Goal: Task Accomplishment & Management: Manage account settings

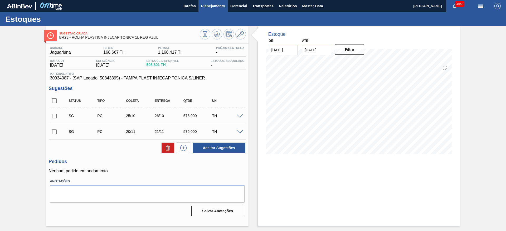
click at [201, 8] on span "Planejamento" at bounding box center [213, 6] width 24 height 6
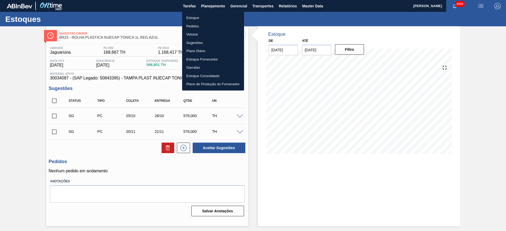
drag, startPoint x: 191, startPoint y: 18, endPoint x: 211, endPoint y: 15, distance: 19.8
click at [191, 18] on li "Estoque" at bounding box center [213, 18] width 62 height 8
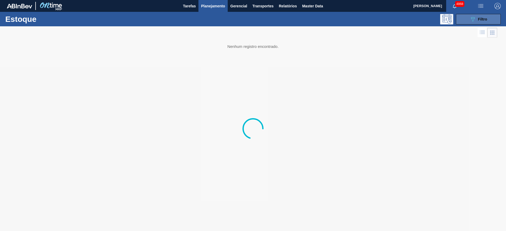
click at [464, 15] on button "089F7B8B-B2A5-4AFE-B5C0-19BA573D28AC Filtro" at bounding box center [478, 19] width 45 height 11
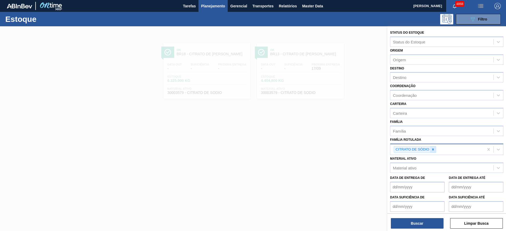
click at [432, 150] on icon at bounding box center [433, 150] width 4 height 4
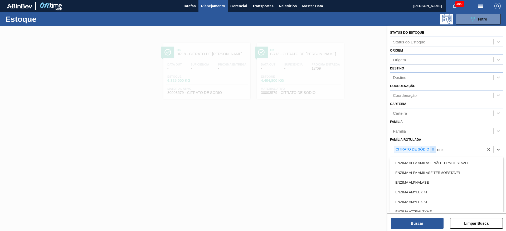
click at [431, 150] on div at bounding box center [433, 150] width 6 height 7
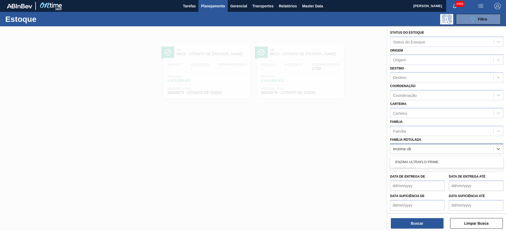
type Rotulada "enzima ultr"
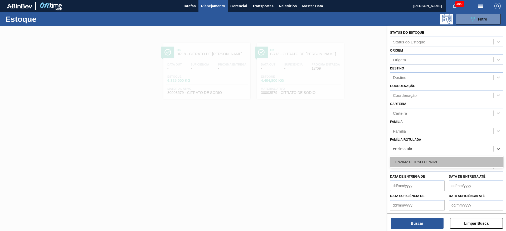
click at [412, 163] on div "ENZIMA ULTRAFLO PRIME" at bounding box center [446, 162] width 113 height 10
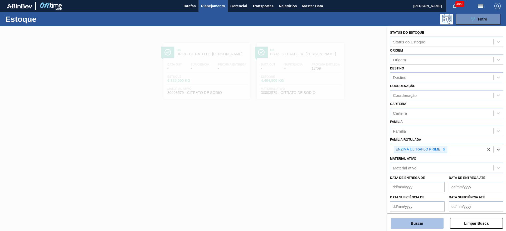
click at [412, 223] on button "Buscar" at bounding box center [417, 223] width 53 height 11
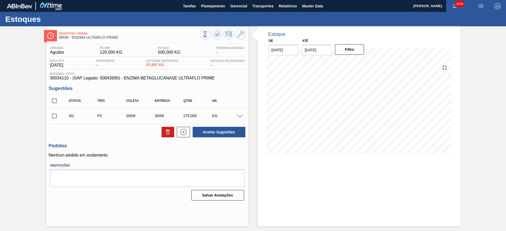
click at [242, 116] on span at bounding box center [240, 117] width 6 height 4
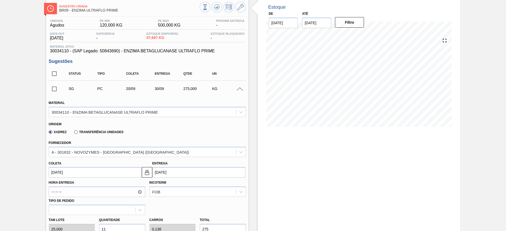
scroll to position [40, 0]
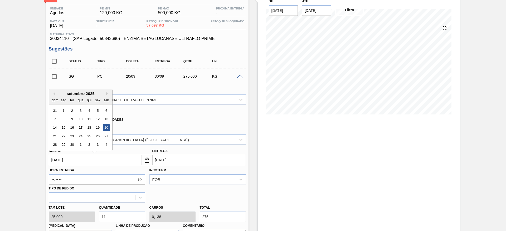
click at [125, 161] on input "[DATE]" at bounding box center [95, 160] width 93 height 11
click at [65, 134] on div "22" at bounding box center [63, 136] width 7 height 7
type input "22/09/2025"
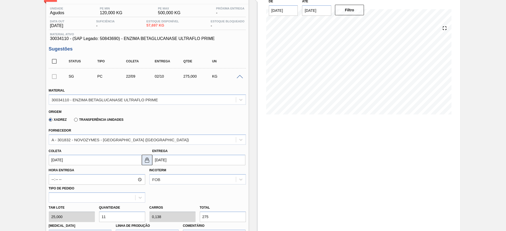
click at [145, 156] on button at bounding box center [147, 160] width 11 height 11
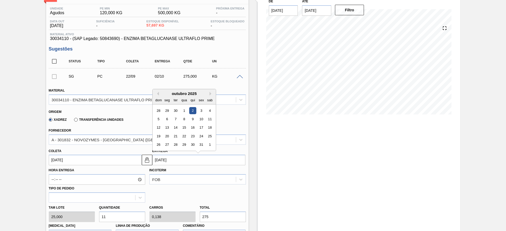
click at [164, 157] on input "02/10/2025" at bounding box center [198, 160] width 93 height 11
click at [157, 93] on button "Previous Month" at bounding box center [157, 94] width 4 height 4
click at [199, 133] on div "26" at bounding box center [201, 136] width 7 height 7
type input "26/09/2025"
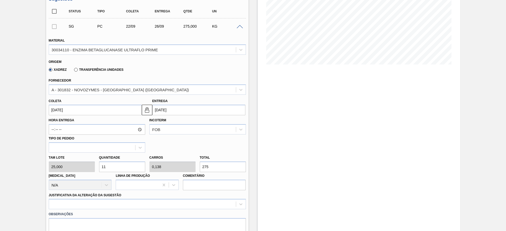
scroll to position [119, 0]
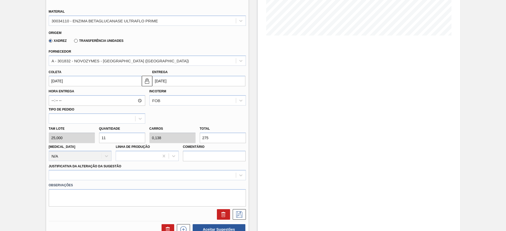
drag, startPoint x: 127, startPoint y: 139, endPoint x: 96, endPoint y: 136, distance: 30.7
click at [97, 136] on div "Quantidade 11" at bounding box center [122, 134] width 50 height 18
type input "8"
type input "0,1"
type input "200"
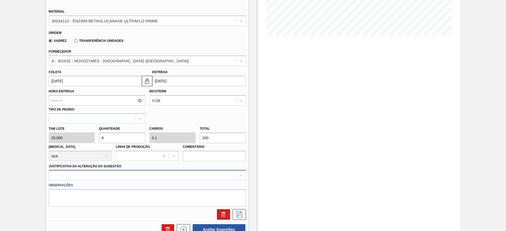
type input "8"
click at [176, 178] on div at bounding box center [147, 175] width 197 height 10
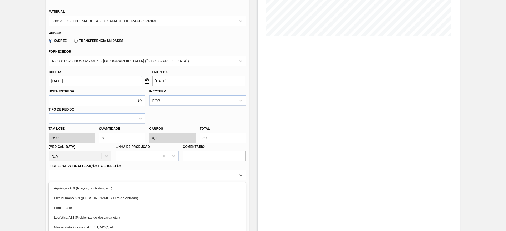
scroll to position [151, 0]
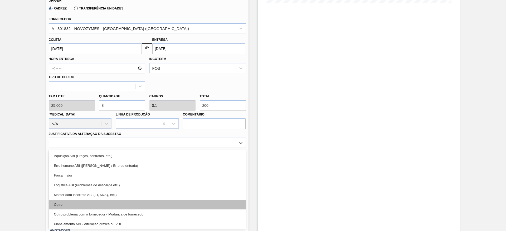
click at [153, 206] on div "Outro" at bounding box center [147, 205] width 197 height 10
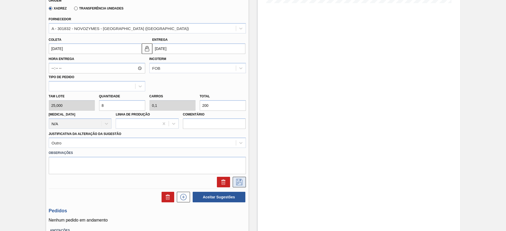
click at [237, 182] on icon at bounding box center [239, 182] width 8 height 6
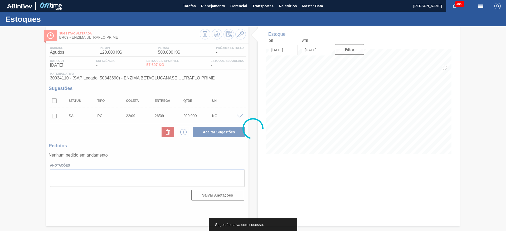
scroll to position [0, 0]
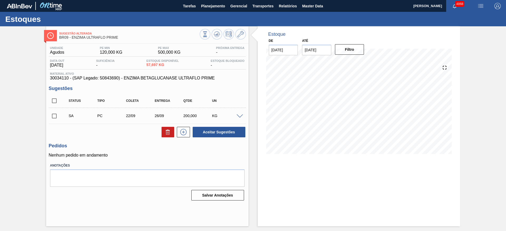
click at [56, 115] on input "checkbox" at bounding box center [54, 116] width 11 height 11
click at [237, 116] on span at bounding box center [240, 117] width 6 height 4
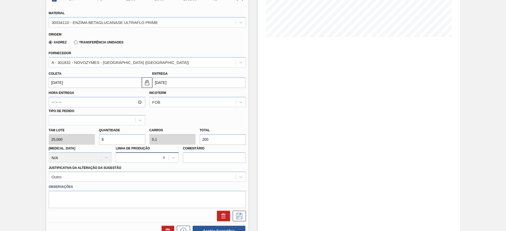
scroll to position [119, 0]
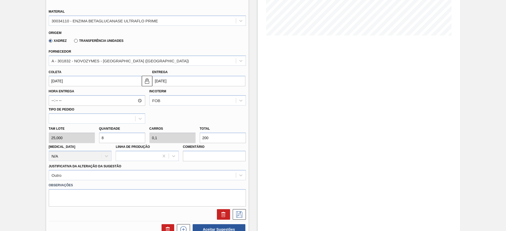
drag, startPoint x: 104, startPoint y: 138, endPoint x: 101, endPoint y: 138, distance: 3.2
click at [101, 138] on input "8" at bounding box center [122, 138] width 46 height 11
checkbox input "false"
type input "1"
type input "0,013"
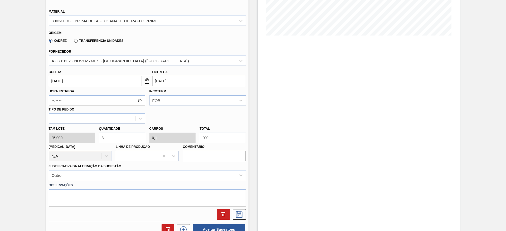
type input "25"
type input "10"
type input "0,125"
type input "250"
type input "10"
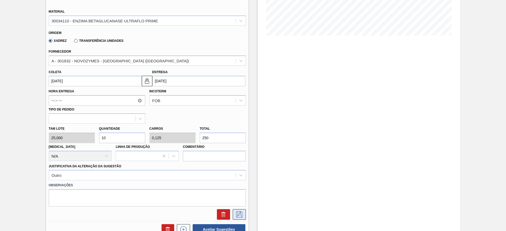
click at [238, 214] on icon at bounding box center [239, 215] width 8 height 6
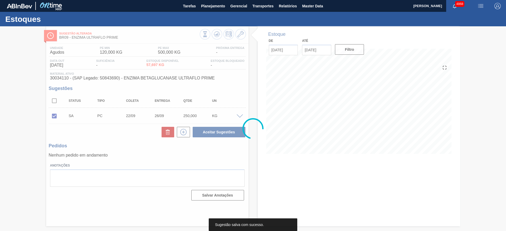
scroll to position [0, 0]
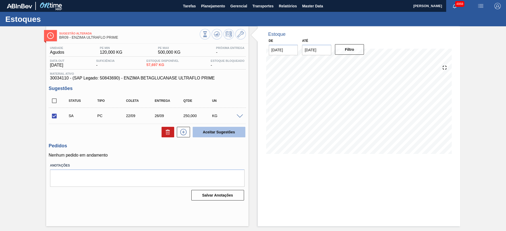
click at [203, 132] on button "Aceitar Sugestões" at bounding box center [219, 132] width 53 height 11
checkbox input "false"
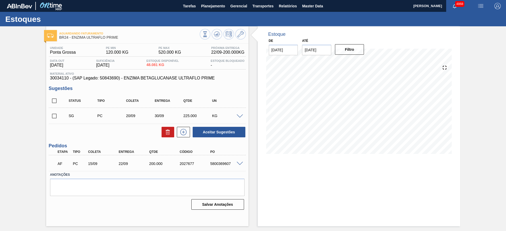
click at [239, 115] on span at bounding box center [240, 117] width 6 height 4
type input "25,000"
type input "0,112"
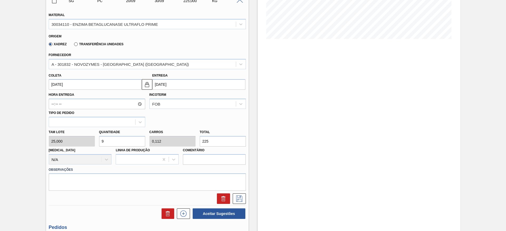
scroll to position [119, 0]
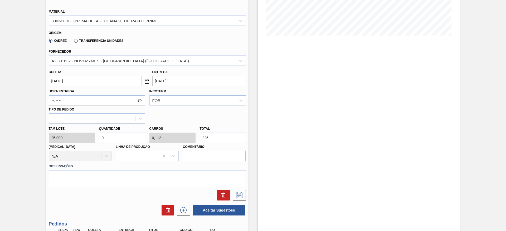
click at [113, 82] on input "[DATE]" at bounding box center [95, 81] width 93 height 11
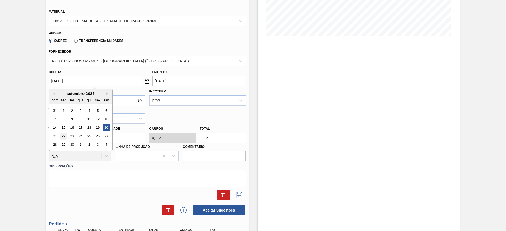
click at [62, 138] on div "22" at bounding box center [63, 136] width 7 height 7
type input "22/09/2025"
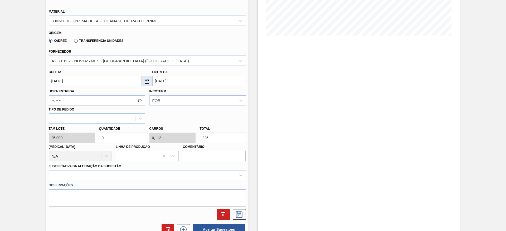
click at [149, 84] on img at bounding box center [147, 81] width 6 height 6
click at [164, 81] on input "02/10/2025" at bounding box center [198, 81] width 93 height 11
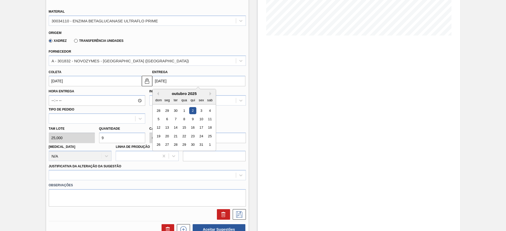
click at [164, 110] on div "29" at bounding box center [166, 110] width 7 height 7
type input "29/09/2025"
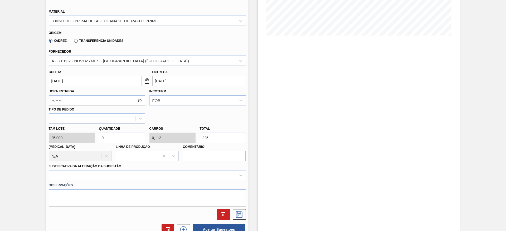
click at [92, 142] on div "Tam lote 25,000 Quantidade 9 Carros 0,112 Total 225 Doca N/A Linha de Produção …" at bounding box center [147, 143] width 201 height 38
type input "8"
type input "0,1"
type input "200"
type input "8"
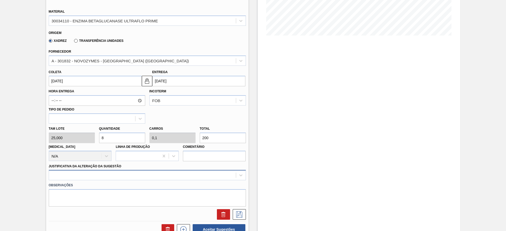
click at [175, 178] on div at bounding box center [147, 175] width 197 height 10
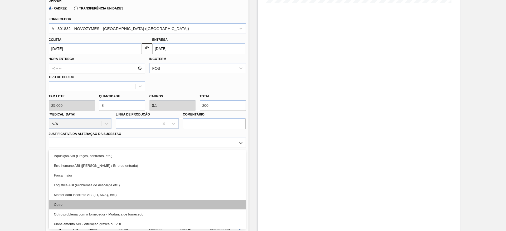
click at [168, 204] on div "Outro" at bounding box center [147, 205] width 197 height 10
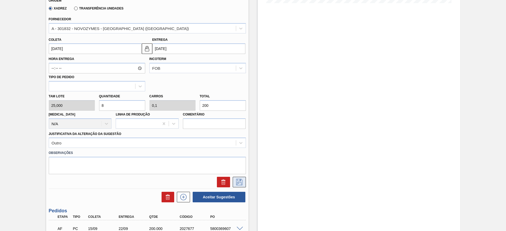
click at [243, 182] on button at bounding box center [239, 182] width 13 height 11
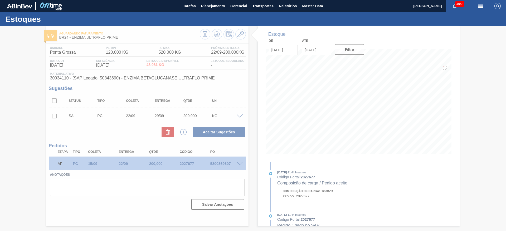
scroll to position [0, 0]
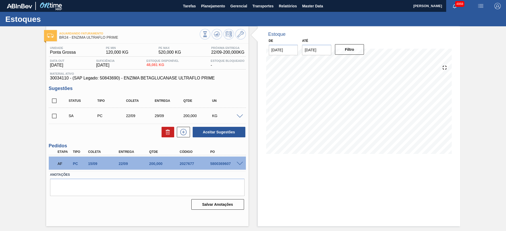
click at [56, 116] on input "checkbox" at bounding box center [54, 116] width 11 height 11
click at [241, 135] on button "Aceitar Sugestões" at bounding box center [219, 132] width 53 height 11
checkbox input "false"
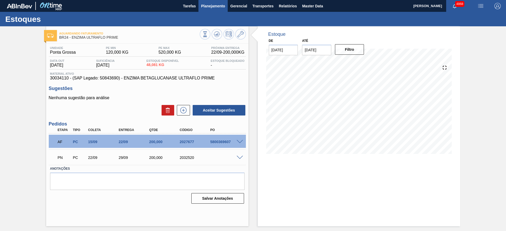
click at [203, 9] on button "Planejamento" at bounding box center [212, 6] width 29 height 12
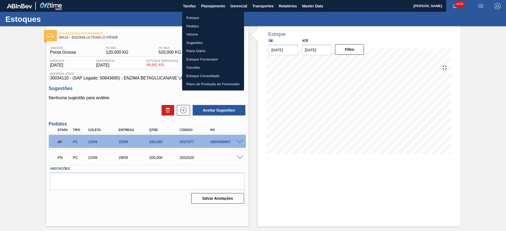
click at [198, 18] on li "Estoque" at bounding box center [213, 18] width 62 height 8
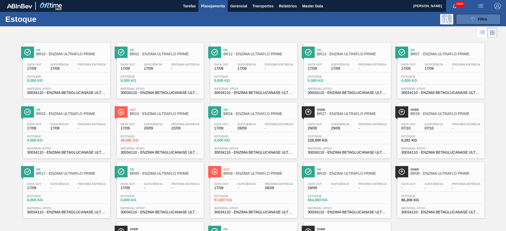
click at [477, 19] on div "089F7B8B-B2A5-4AFE-B5C0-19BA573D28AC Filtro" at bounding box center [479, 19] width 18 height 6
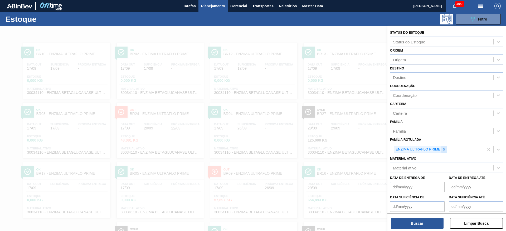
click at [443, 151] on icon at bounding box center [444, 150] width 4 height 4
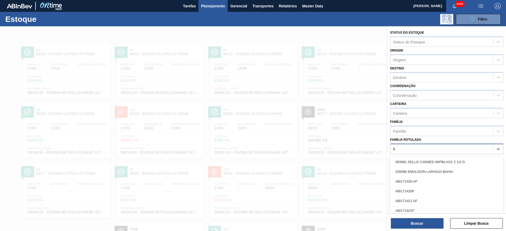
scroll to position [6, 0]
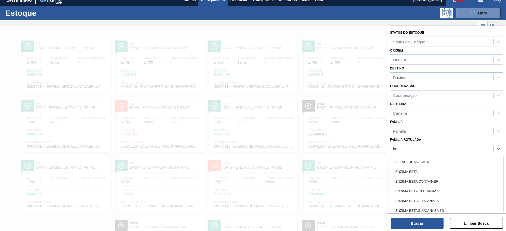
type Rotulada "beta"
drag, startPoint x: 424, startPoint y: 174, endPoint x: 436, endPoint y: 197, distance: 25.9
click at [424, 174] on div "ENZIMA BETA" at bounding box center [446, 172] width 113 height 10
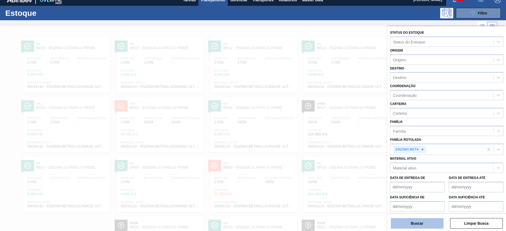
click at [435, 229] on button "Buscar" at bounding box center [417, 223] width 53 height 11
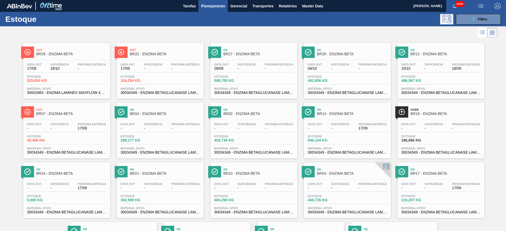
drag, startPoint x: 135, startPoint y: 76, endPoint x: 138, endPoint y: 79, distance: 3.4
drag, startPoint x: 35, startPoint y: 191, endPoint x: 444, endPoint y: 126, distance: 414.1
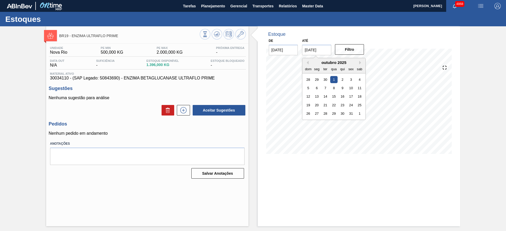
click at [321, 51] on input "[DATE]" at bounding box center [316, 50] width 29 height 11
click at [342, 116] on div "30" at bounding box center [342, 113] width 7 height 7
type input "30/10/2025"
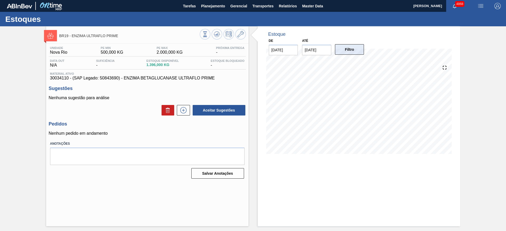
click at [343, 50] on button "Filtro" at bounding box center [349, 49] width 29 height 11
click at [186, 112] on icon at bounding box center [183, 110] width 6 height 6
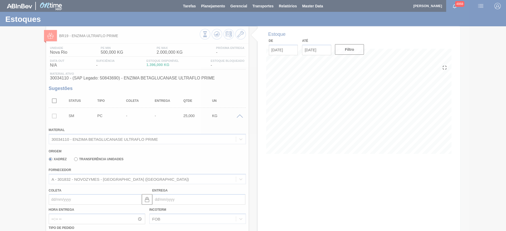
click at [101, 199] on div at bounding box center [253, 115] width 506 height 231
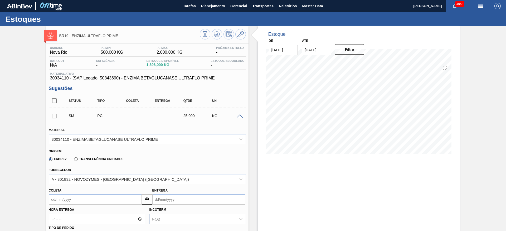
click at [90, 200] on input "Coleta" at bounding box center [95, 200] width 93 height 11
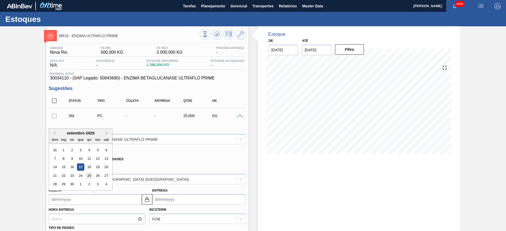
click at [91, 176] on div "25" at bounding box center [88, 175] width 7 height 7
type input "25/09/2025"
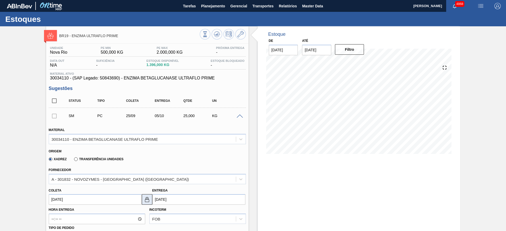
click at [145, 204] on button at bounding box center [147, 200] width 11 height 11
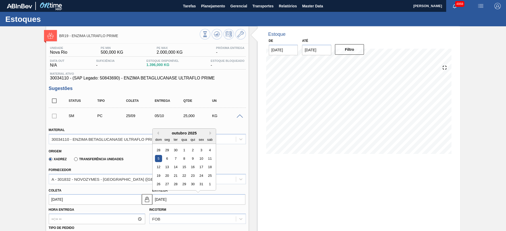
click at [161, 197] on input "05/10/2025" at bounding box center [198, 200] width 93 height 11
click at [194, 150] on div "2" at bounding box center [192, 150] width 7 height 7
type input "02/10/2025"
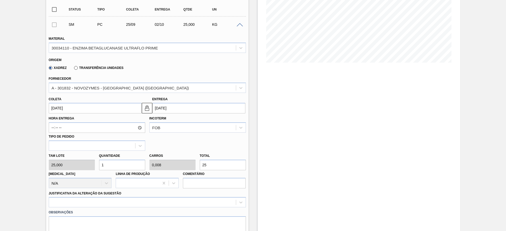
scroll to position [119, 0]
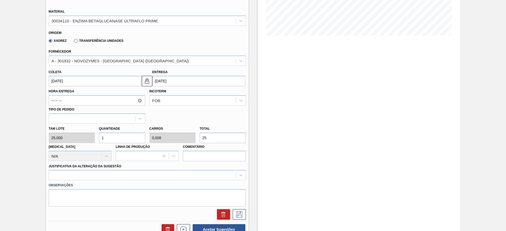
drag, startPoint x: 208, startPoint y: 137, endPoint x: 197, endPoint y: 138, distance: 11.6
click at [197, 138] on div "Tam lote 25,000 Quantidade 1 Carros 0,008 Total 25 Doca N/A Linha de Produção C…" at bounding box center [147, 143] width 201 height 38
type input "0,12"
type input "0,001"
type input "3"
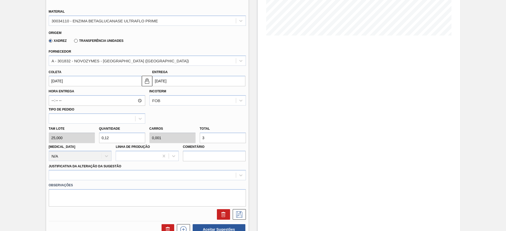
type input "1,4"
type input "0,012"
type input "35"
type input "14"
type input "0,117"
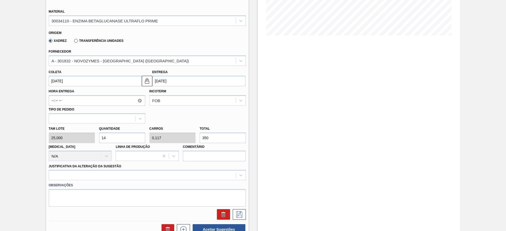
type input "350"
click at [203, 181] on div "Observações" at bounding box center [147, 194] width 201 height 26
click at [200, 177] on div at bounding box center [147, 175] width 197 height 10
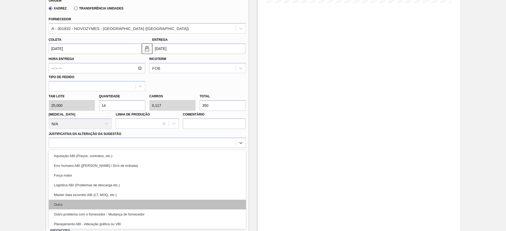
click at [197, 204] on div "Outro" at bounding box center [147, 205] width 197 height 10
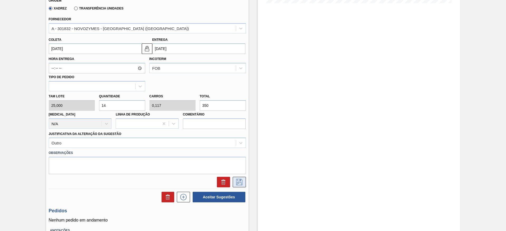
click at [236, 185] on icon at bounding box center [239, 182] width 8 height 6
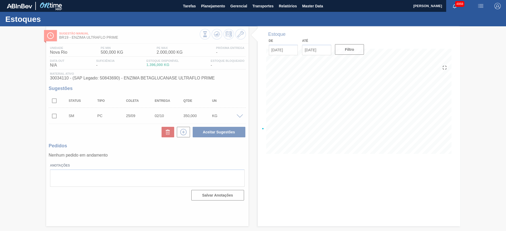
scroll to position [0, 0]
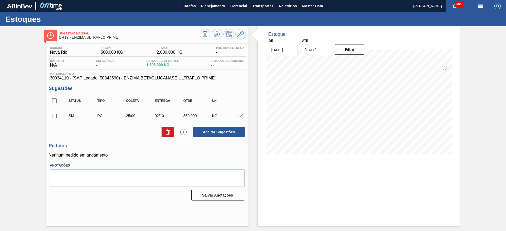
click at [241, 117] on span at bounding box center [240, 117] width 6 height 4
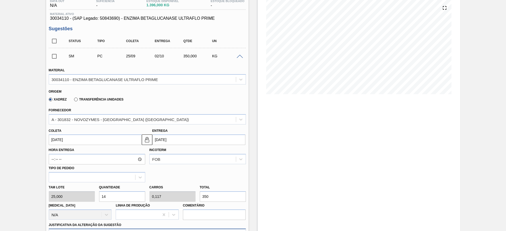
scroll to position [119, 0]
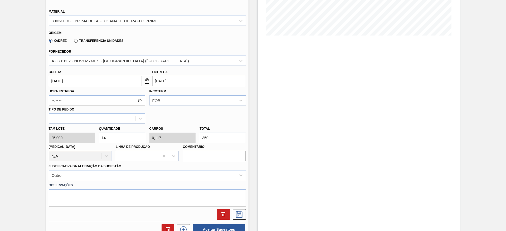
drag, startPoint x: 120, startPoint y: 138, endPoint x: 94, endPoint y: 144, distance: 27.5
click at [94, 144] on div "Tam lote 25,000 Quantidade 14 Carros 0,117 Total 350 Doca N/A Linha de Produção…" at bounding box center [147, 143] width 201 height 38
type input "1"
type input "0,008"
type input "25"
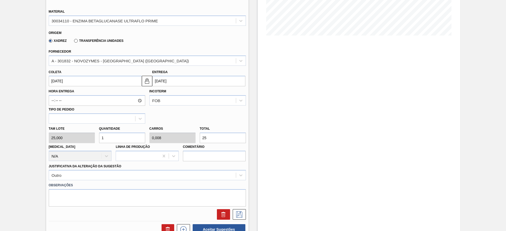
type input "18"
type input "0,15"
type input "450"
type input "18"
click at [240, 215] on icon at bounding box center [239, 215] width 8 height 6
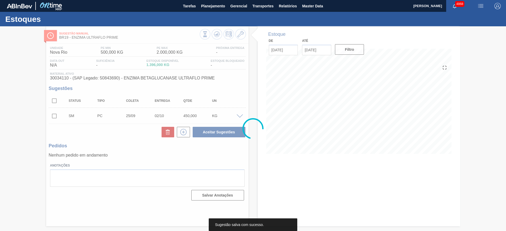
scroll to position [0, 0]
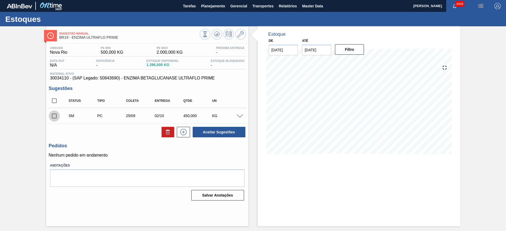
click at [54, 117] on input "checkbox" at bounding box center [54, 116] width 11 height 11
click at [240, 133] on button "Aceitar Sugestões" at bounding box center [219, 132] width 53 height 11
checkbox input "false"
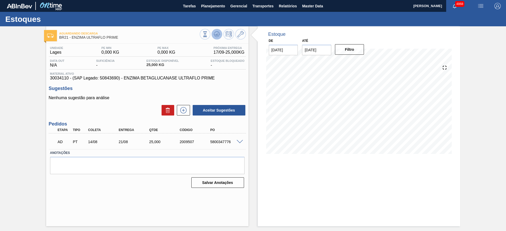
click at [219, 35] on icon at bounding box center [217, 34] width 6 height 6
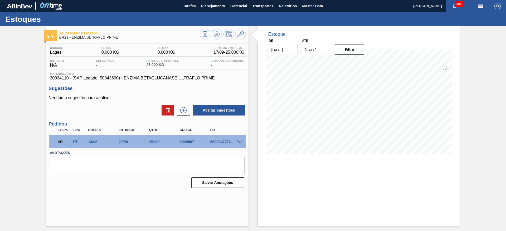
click at [239, 140] on div at bounding box center [240, 142] width 11 height 4
click at [241, 142] on span at bounding box center [240, 142] width 6 height 4
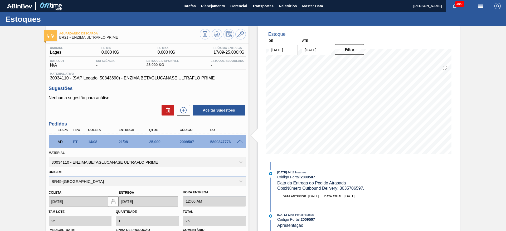
click at [237, 142] on span at bounding box center [240, 142] width 6 height 4
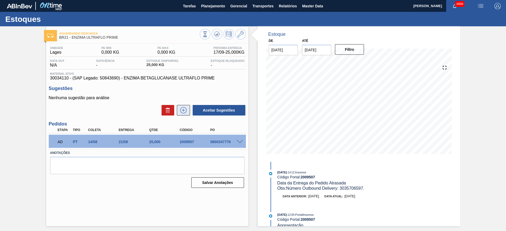
click at [186, 113] on icon at bounding box center [183, 110] width 8 height 6
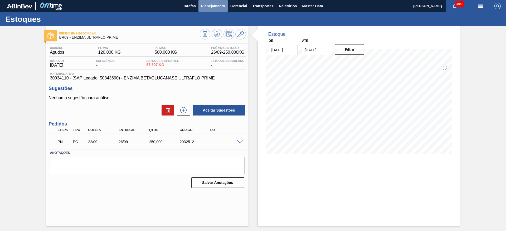
click at [208, 5] on span "Planejamento" at bounding box center [213, 6] width 24 height 6
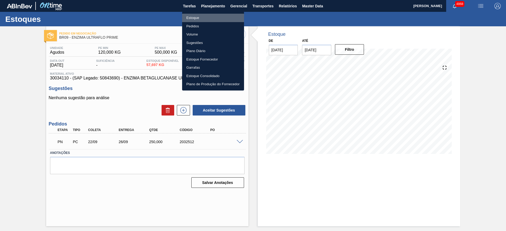
click at [206, 17] on li "Estoque" at bounding box center [213, 18] width 62 height 8
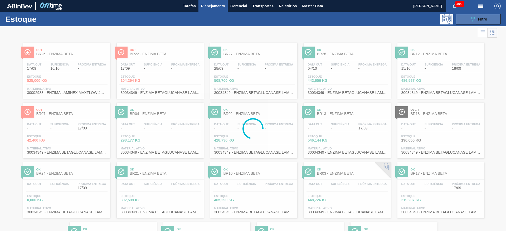
click at [481, 18] on span "Filtro" at bounding box center [482, 19] width 9 height 4
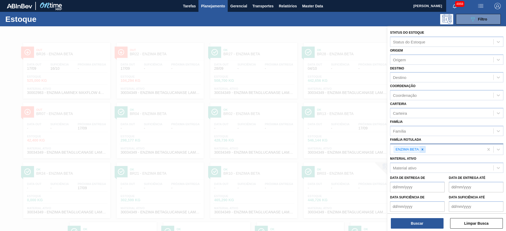
click at [422, 151] on icon at bounding box center [423, 150] width 4 height 4
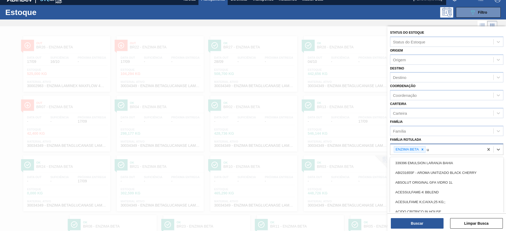
scroll to position [7, 0]
click at [421, 150] on icon at bounding box center [423, 150] width 4 height 4
type Rotulada "ultr"
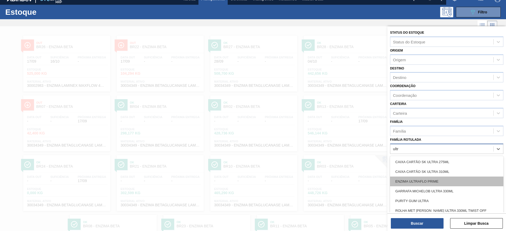
click at [421, 177] on div "ENZIMA ULTRAFLO PRIME" at bounding box center [446, 182] width 113 height 10
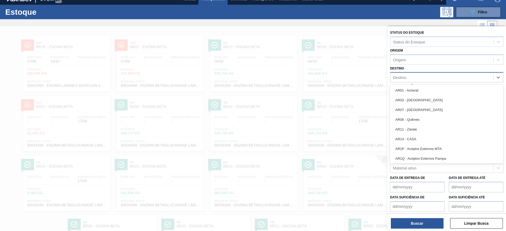
click at [406, 78] on div "Destino" at bounding box center [399, 77] width 13 height 4
type input "16"
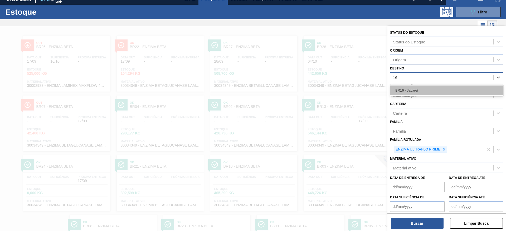
click at [411, 91] on div "BR16 - Jacareí" at bounding box center [446, 91] width 113 height 10
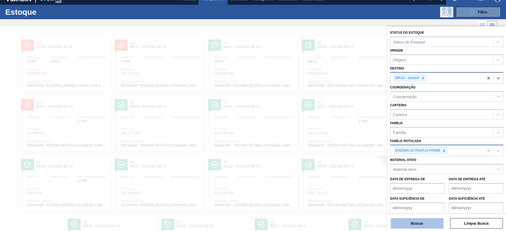
click at [427, 227] on button "Buscar" at bounding box center [417, 223] width 53 height 11
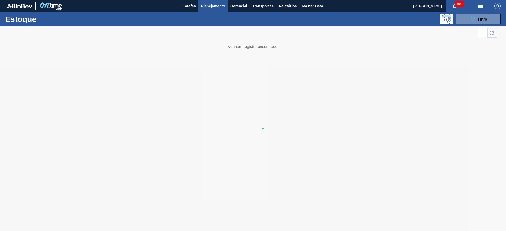
scroll to position [0, 0]
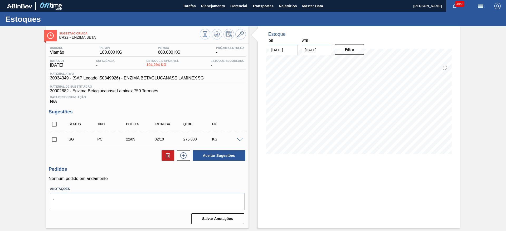
click at [238, 139] on span at bounding box center [240, 140] width 6 height 4
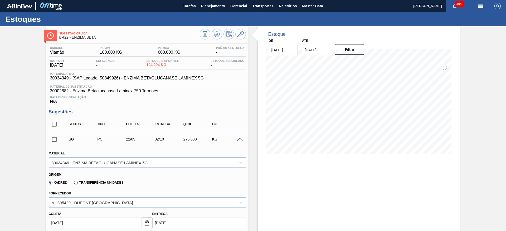
scroll to position [79, 0]
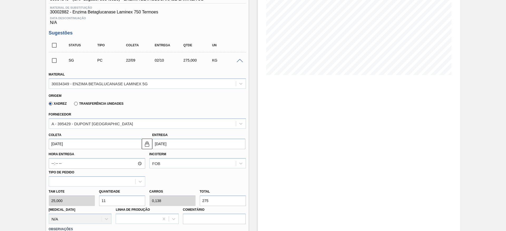
click at [119, 139] on input "[DATE]" at bounding box center [95, 144] width 93 height 11
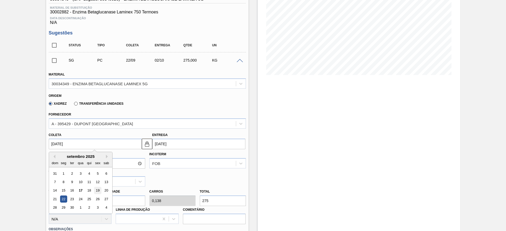
click at [99, 190] on div "19" at bounding box center [97, 190] width 7 height 7
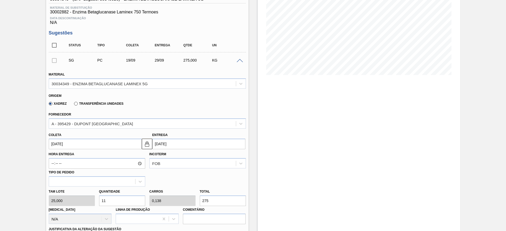
type input "[DATE]"
type input "29/09/2025"
click at [111, 78] on div "Material 30034349 - ENZIMA BETAGLUCANASE LAMINEX 5G" at bounding box center [147, 80] width 197 height 18
click at [117, 83] on div "30034349 - ENZIMA BETAGLUCANASE LAMINEX 5G" at bounding box center [100, 83] width 96 height 4
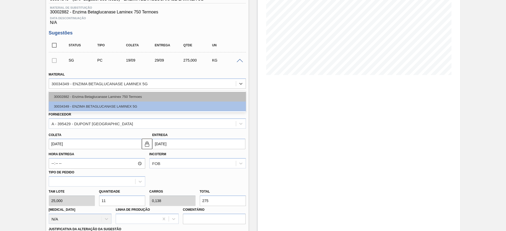
click at [121, 98] on div "30002882 - Enzima Betaglucanase Laminex 750 Termoes" at bounding box center [147, 97] width 197 height 10
type input "0,134"
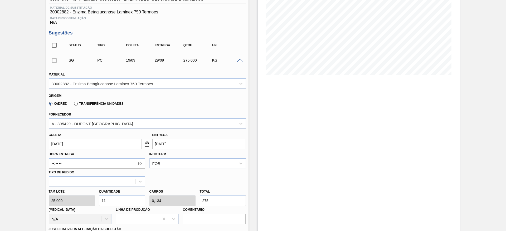
drag, startPoint x: 108, startPoint y: 201, endPoint x: 96, endPoint y: 200, distance: 12.0
click at [96, 200] on div "Tam lote 25,000 Quantidade 11 Carros 0,134 Total 275 Doca N/A Linha de Produção…" at bounding box center [147, 206] width 201 height 38
type input "1"
type input "0,012"
type input "25"
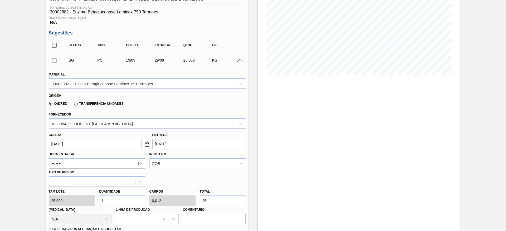
type input "12"
type input "0,146"
type input "300"
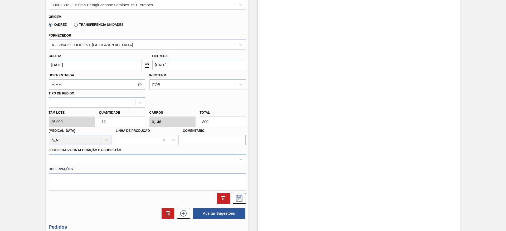
type input "12"
click at [101, 160] on div at bounding box center [147, 159] width 197 height 10
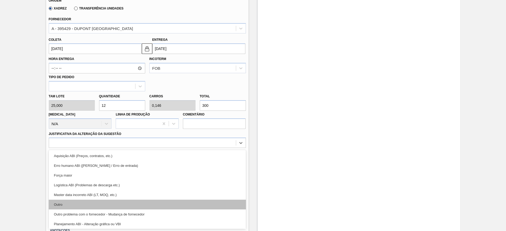
click at [105, 206] on div "Outro" at bounding box center [147, 205] width 197 height 10
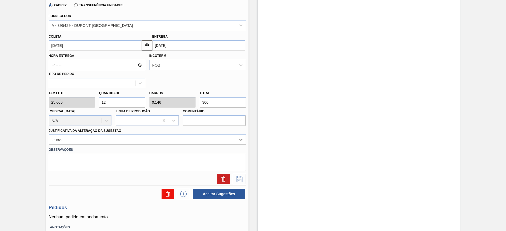
scroll to position [213, 0]
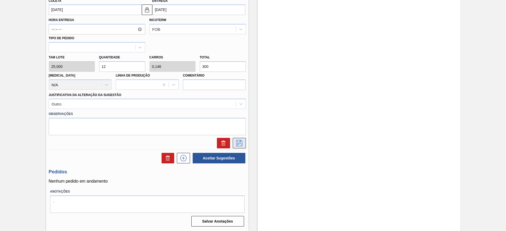
click at [240, 143] on icon at bounding box center [239, 143] width 8 height 6
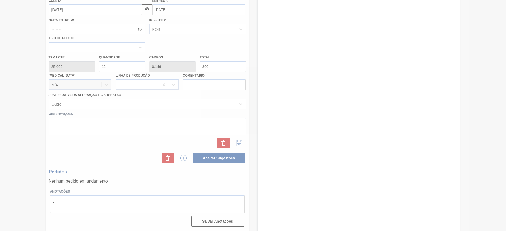
scroll to position [0, 0]
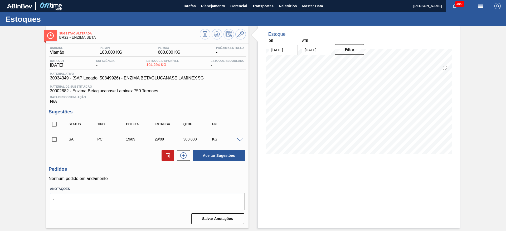
click at [56, 139] on input "checkbox" at bounding box center [54, 139] width 11 height 11
click at [204, 155] on button "Aceitar Sugestões" at bounding box center [219, 155] width 53 height 11
checkbox input "false"
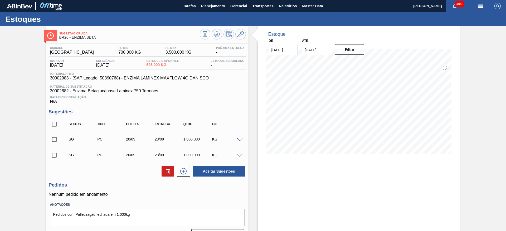
scroll to position [13, 0]
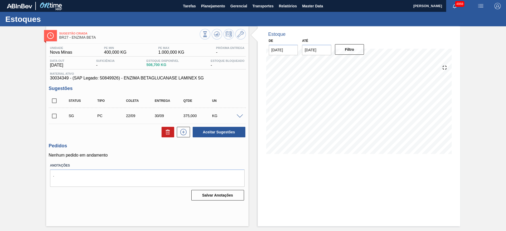
click at [242, 115] on span at bounding box center [240, 117] width 6 height 4
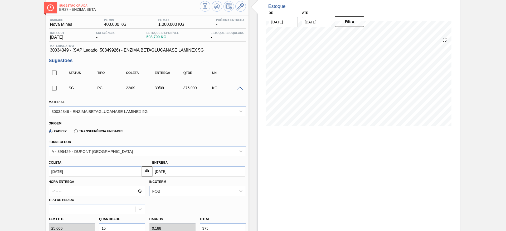
scroll to position [40, 0]
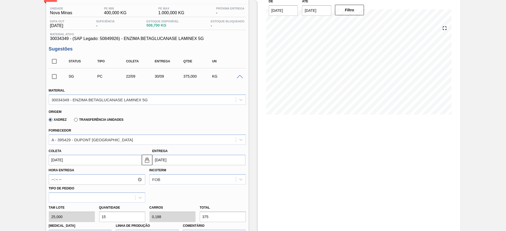
click at [109, 158] on input "[DATE]" at bounding box center [95, 160] width 93 height 11
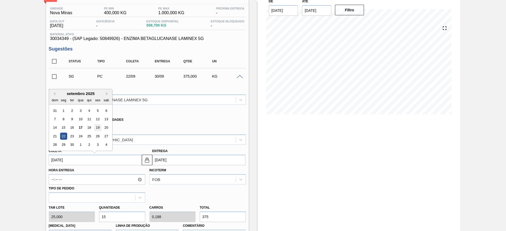
click at [100, 126] on div "19" at bounding box center [97, 127] width 7 height 7
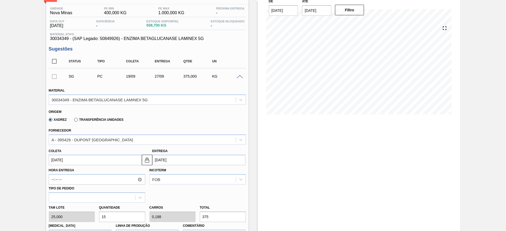
type input "[DATE]"
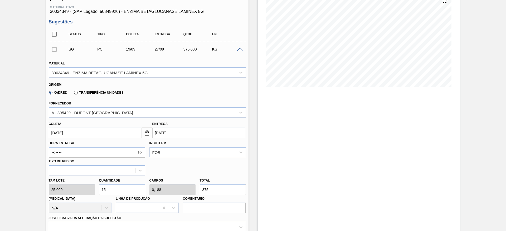
scroll to position [79, 0]
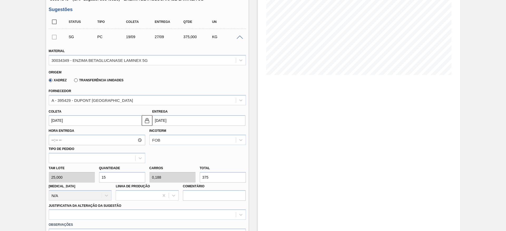
click at [94, 178] on div "Tam lote 25,000 Quantidade 15 Carros 0,188 Total 375 [MEDICAL_DATA] N/A Linha d…" at bounding box center [147, 182] width 201 height 38
type input "1"
type input "0,013"
type input "25"
type input "10"
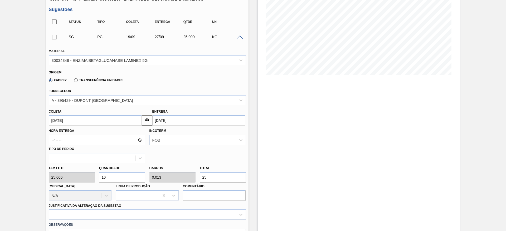
type input "0,125"
type input "250"
type input "10"
click at [92, 214] on div "option Outro problema com o fornecedor - Mudança de fornecedor focused, 7 of 18…" at bounding box center [147, 215] width 197 height 10
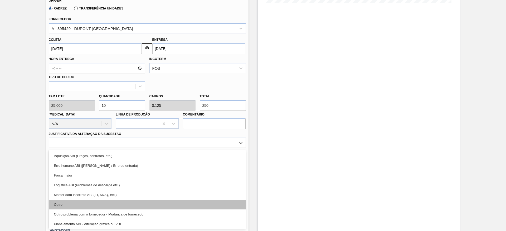
click at [88, 204] on div "Outro" at bounding box center [147, 205] width 197 height 10
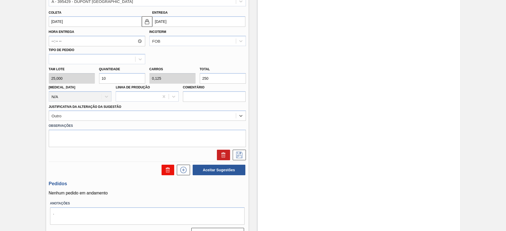
scroll to position [190, 0]
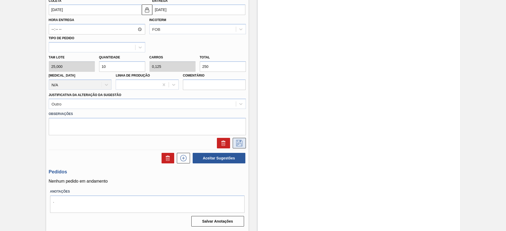
click at [242, 143] on icon at bounding box center [239, 143] width 8 height 6
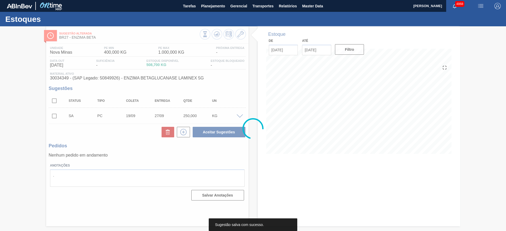
scroll to position [0, 0]
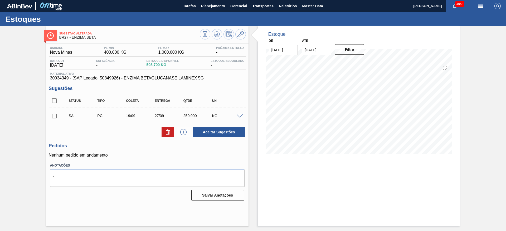
click at [58, 115] on input "checkbox" at bounding box center [54, 116] width 11 height 11
checkbox input "true"
click at [240, 116] on span at bounding box center [240, 117] width 6 height 4
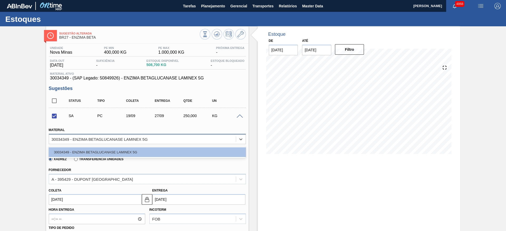
click at [226, 137] on div "30034349 - ENZIMA BETAGLUCANASE LAMINEX 5G" at bounding box center [142, 139] width 187 height 8
click at [243, 32] on icon at bounding box center [240, 34] width 6 height 6
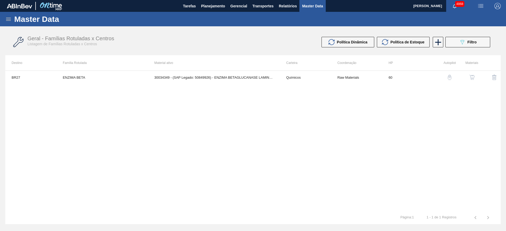
click at [473, 78] on img "button" at bounding box center [471, 77] width 5 height 5
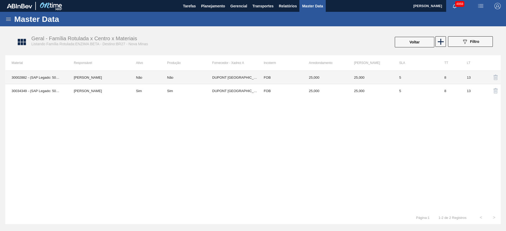
click at [200, 76] on div "Não" at bounding box center [189, 78] width 45 height 4
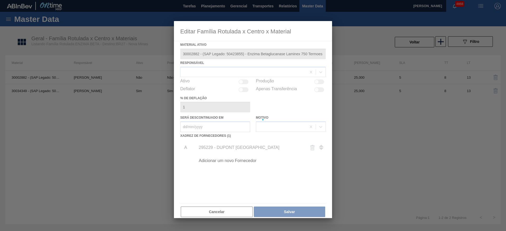
type ativo "30002882 - (SAP Legado: 50423855) - Enzima Betaglucanase Laminex 750 Termoes"
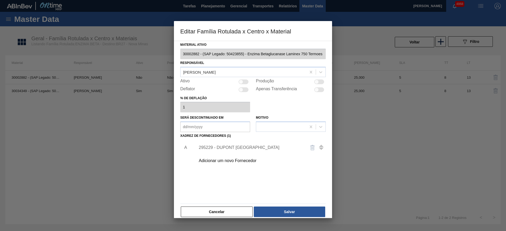
click at [247, 82] on div at bounding box center [244, 82] width 10 height 5
checkbox input "true"
click at [247, 82] on div at bounding box center [246, 82] width 4 height 4
checkbox input "false"
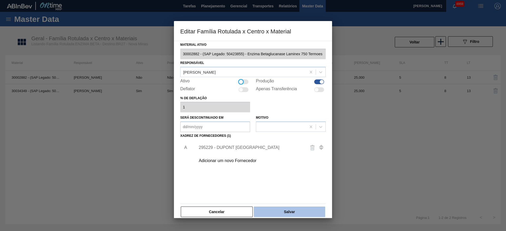
click at [272, 213] on button "Salvar" at bounding box center [289, 212] width 71 height 11
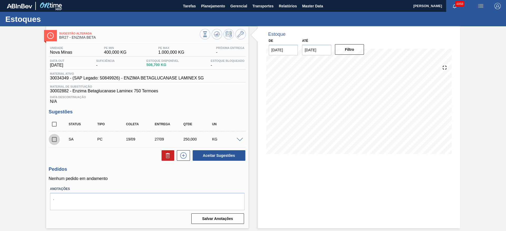
click at [53, 140] on input "checkbox" at bounding box center [54, 139] width 11 height 11
click at [214, 160] on button "Aceitar Sugestões" at bounding box center [219, 155] width 53 height 11
checkbox input "false"
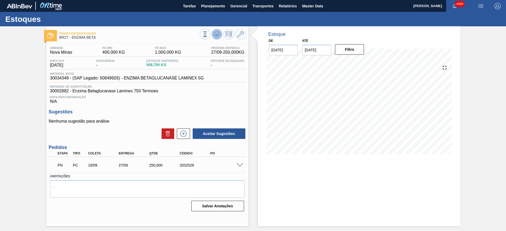
click at [220, 31] on button at bounding box center [217, 34] width 11 height 11
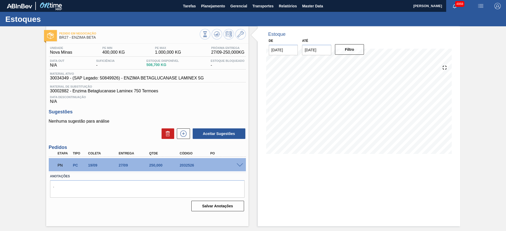
click at [240, 164] on span at bounding box center [240, 166] width 6 height 4
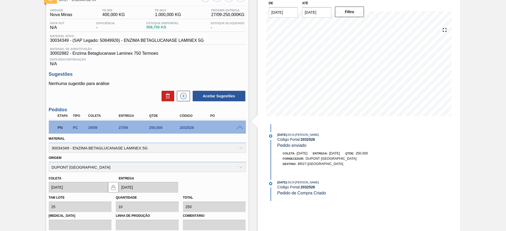
scroll to position [113, 0]
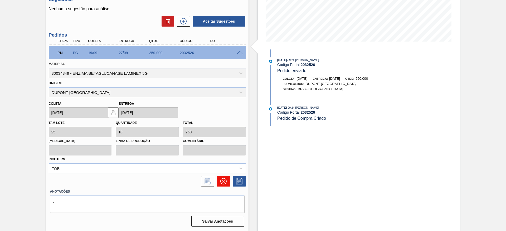
click at [226, 181] on icon at bounding box center [223, 181] width 6 height 6
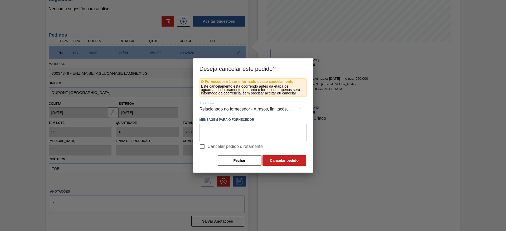
click at [241, 108] on div "Relacionado ao fornecedor - Atrasos, limitações de capacidade, etc." at bounding box center [253, 109] width 107 height 15
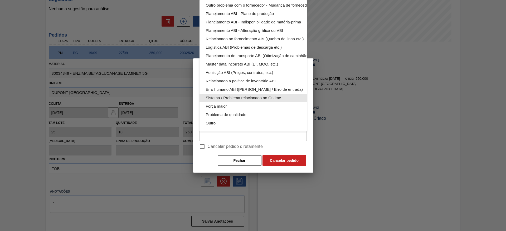
scroll to position [0, 0]
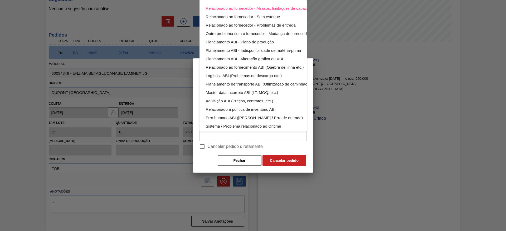
click at [201, 148] on div "Relacionado ao fornecedor - Atrasos, limitações de capacidade, etc. Relacionado…" at bounding box center [253, 115] width 506 height 231
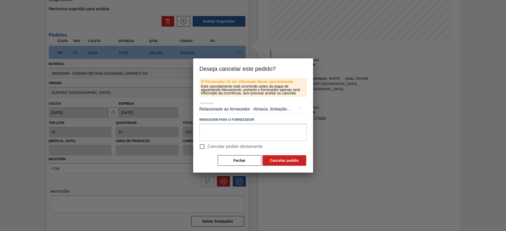
click at [201, 147] on div "Relacionado ao fornecedor - Atrasos, limitações de capacidade, etc. Relacionado…" at bounding box center [253, 115] width 506 height 231
click at [204, 148] on input "Cancelar pedido diretamente" at bounding box center [202, 146] width 11 height 11
checkbox input "true"
click at [275, 164] on button "Cancelar pedido" at bounding box center [284, 160] width 44 height 11
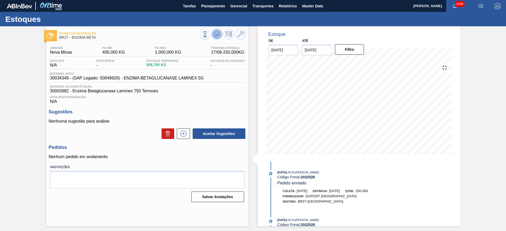
click at [213, 33] on button at bounding box center [217, 34] width 11 height 11
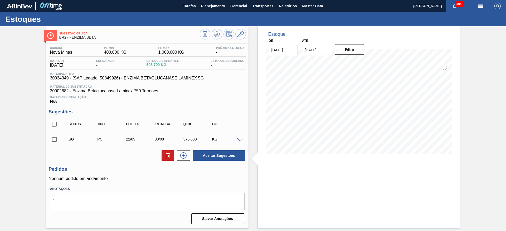
click at [240, 139] on span at bounding box center [240, 140] width 6 height 4
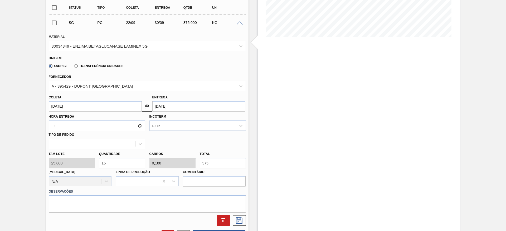
scroll to position [119, 0]
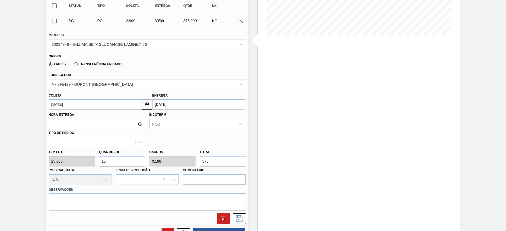
click at [122, 102] on input "[DATE]" at bounding box center [95, 104] width 93 height 11
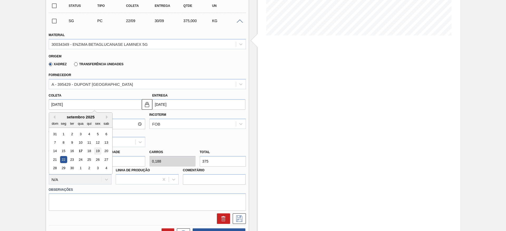
click at [97, 149] on div "19" at bounding box center [97, 151] width 7 height 7
type input "[DATE]"
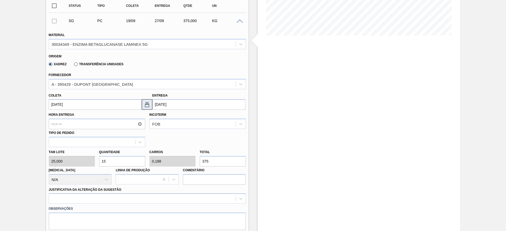
click at [145, 104] on img at bounding box center [147, 104] width 6 height 6
click at [154, 102] on input "27/09/2025" at bounding box center [198, 104] width 93 height 11
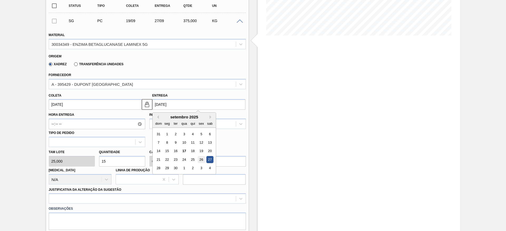
click at [203, 158] on div "26" at bounding box center [201, 159] width 7 height 7
type input "26/09/2025"
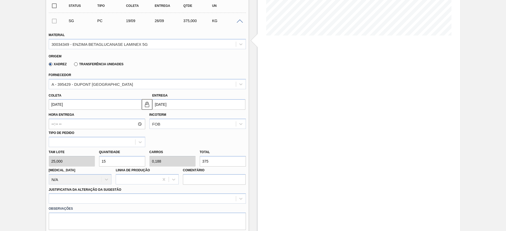
drag, startPoint x: 104, startPoint y: 160, endPoint x: 108, endPoint y: 160, distance: 4.0
click at [108, 160] on input "15" at bounding box center [122, 161] width 46 height 11
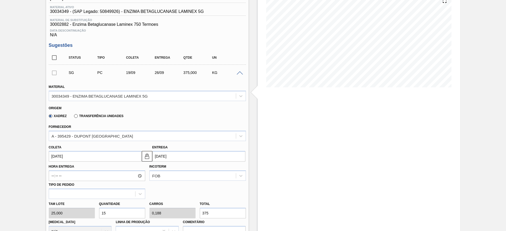
scroll to position [79, 0]
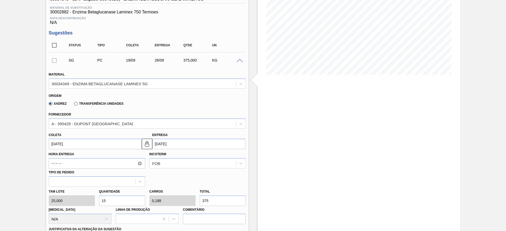
type input "12"
type input "0,15"
type input "300"
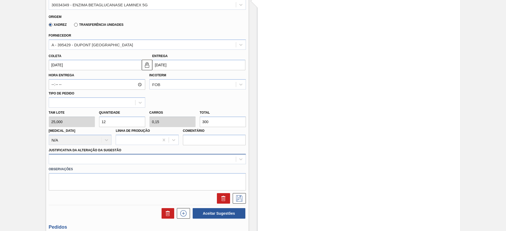
type input "12"
click at [177, 161] on div at bounding box center [147, 159] width 197 height 10
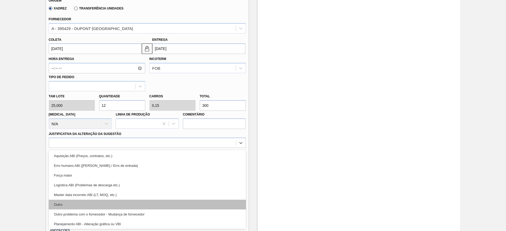
click at [169, 206] on div "Outro" at bounding box center [147, 205] width 197 height 10
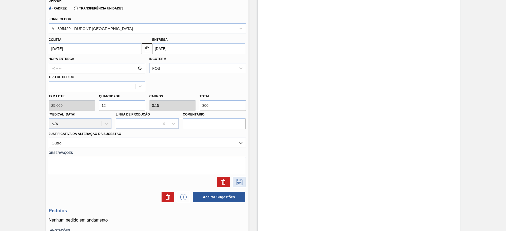
click at [241, 183] on icon at bounding box center [239, 182] width 6 height 6
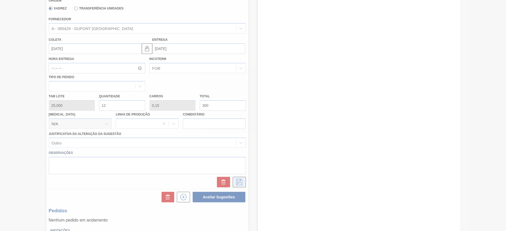
scroll to position [0, 0]
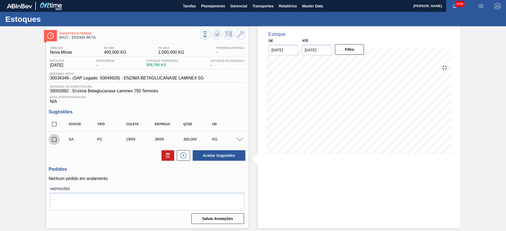
click at [52, 140] on input "checkbox" at bounding box center [54, 139] width 11 height 11
click at [209, 154] on button "Aceitar Sugestões" at bounding box center [219, 155] width 53 height 11
checkbox input "false"
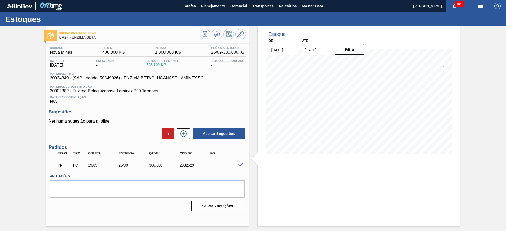
click at [241, 165] on span at bounding box center [240, 166] width 6 height 4
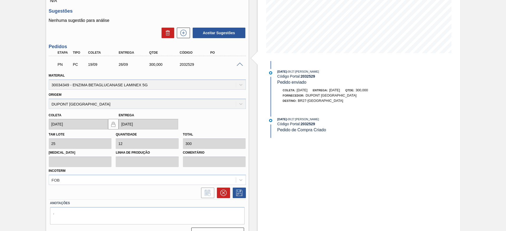
scroll to position [113, 0]
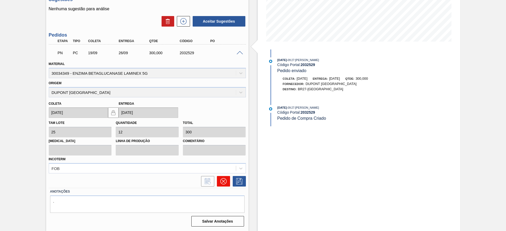
click at [227, 182] on button at bounding box center [223, 181] width 13 height 11
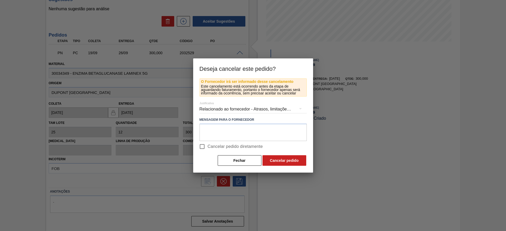
click at [203, 148] on input "Cancelar pedido diretamente" at bounding box center [202, 146] width 11 height 11
checkbox input "true"
click at [283, 161] on button "Cancelar pedido" at bounding box center [284, 160] width 44 height 11
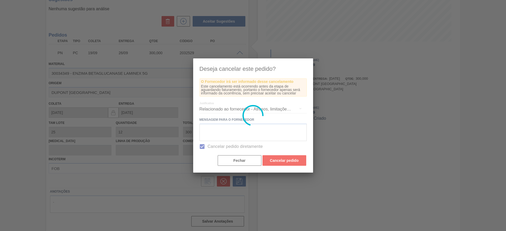
scroll to position [0, 0]
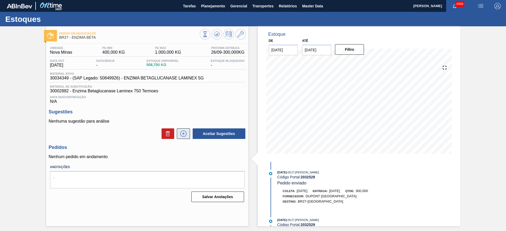
click at [187, 135] on icon at bounding box center [183, 134] width 8 height 6
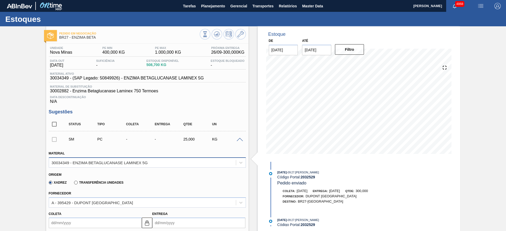
click at [189, 166] on div "30034349 - ENZIMA BETAGLUCANASE LAMINEX 5G" at bounding box center [142, 163] width 187 height 8
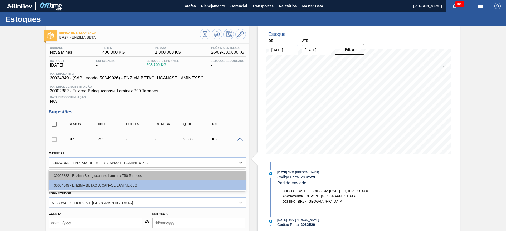
click at [187, 173] on div "30002882 - Enzima Betaglucanase Laminex 750 Termoes" at bounding box center [147, 176] width 197 height 10
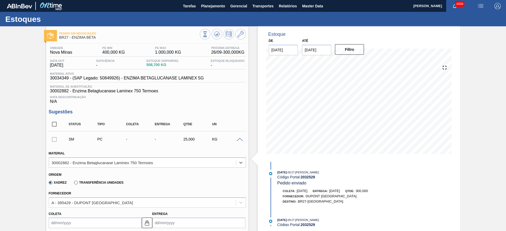
type input "0,013"
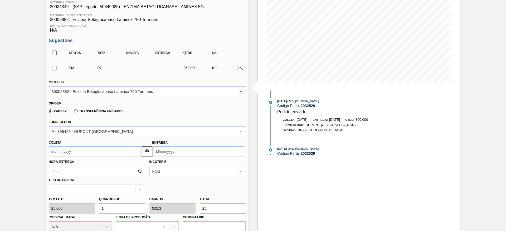
scroll to position [79, 0]
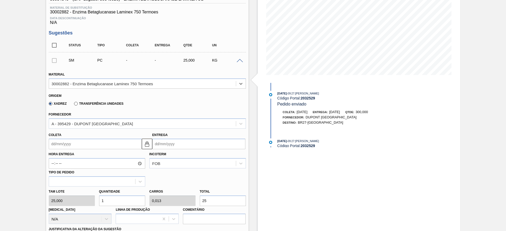
click at [102, 147] on input "Coleta" at bounding box center [95, 144] width 93 height 11
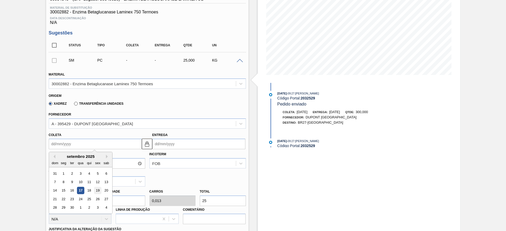
click at [96, 194] on div "19" at bounding box center [97, 190] width 7 height 7
type input "19/09/2025"
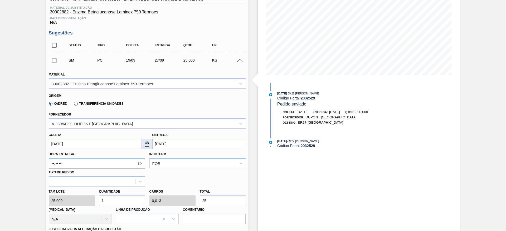
click at [148, 147] on img at bounding box center [147, 144] width 6 height 6
click at [158, 139] on input "27/09/2025" at bounding box center [198, 144] width 93 height 11
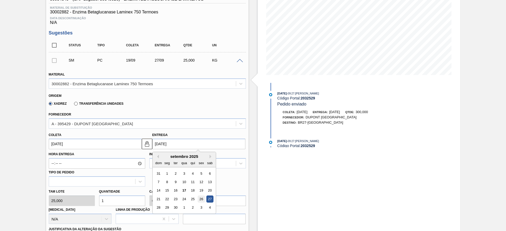
click at [202, 198] on div "26" at bounding box center [201, 199] width 7 height 7
type input "26/09/2025"
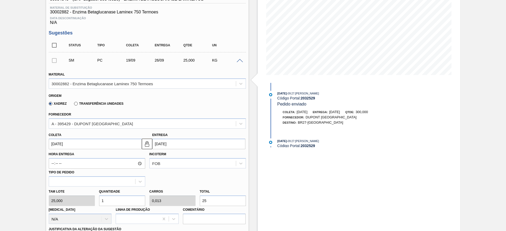
drag, startPoint x: 116, startPoint y: 198, endPoint x: 113, endPoint y: 198, distance: 2.8
click at [113, 198] on input "1" at bounding box center [122, 201] width 46 height 11
click at [188, 200] on div "Tam lote 25,000 Quantidade 1 Carros 0,013 Total 25 Doca N/A Linha de Produção C…" at bounding box center [147, 206] width 201 height 38
type input "0,12"
type input "0,002"
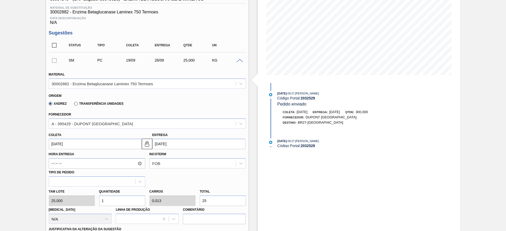
type input "3"
type input "1,2"
type input "0,015"
type input "30"
type input "12"
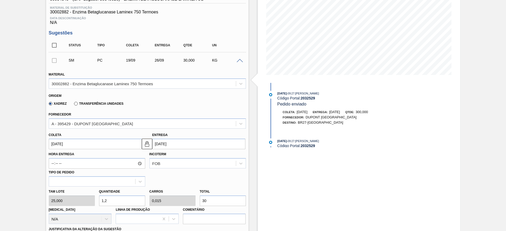
type input "0,15"
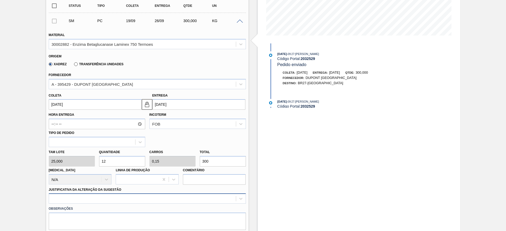
type input "300"
click at [191, 198] on div at bounding box center [147, 199] width 197 height 10
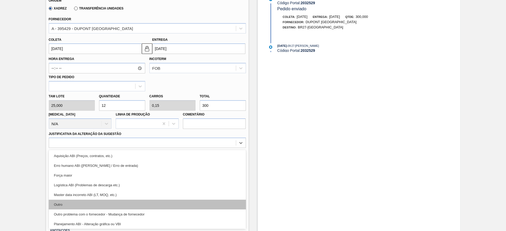
click at [176, 207] on div "Outro" at bounding box center [147, 205] width 197 height 10
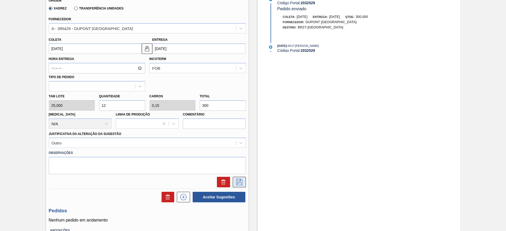
click at [243, 179] on icon at bounding box center [239, 182] width 8 height 6
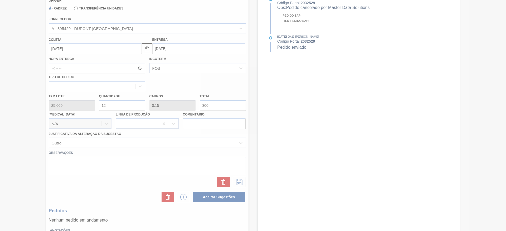
scroll to position [0, 0]
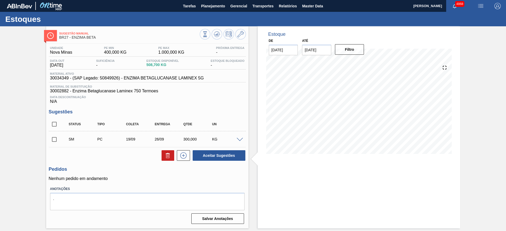
click at [240, 139] on span at bounding box center [240, 140] width 6 height 4
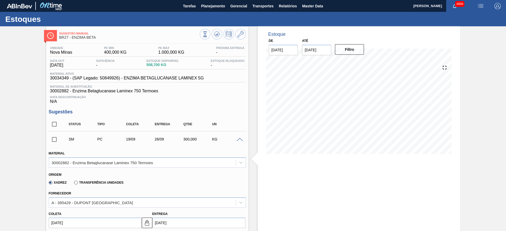
click at [240, 139] on span at bounding box center [240, 140] width 6 height 4
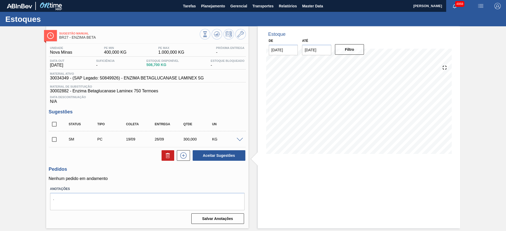
click at [55, 141] on input "checkbox" at bounding box center [54, 139] width 11 height 11
click at [234, 152] on button "Aceitar Sugestões" at bounding box center [219, 155] width 53 height 11
checkbox input "false"
click at [240, 139] on span at bounding box center [240, 140] width 6 height 4
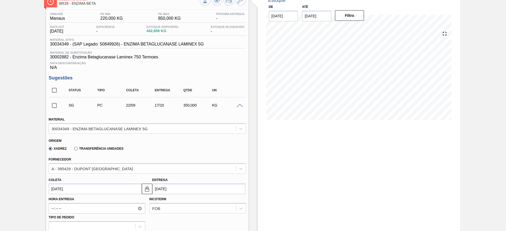
scroll to position [79, 0]
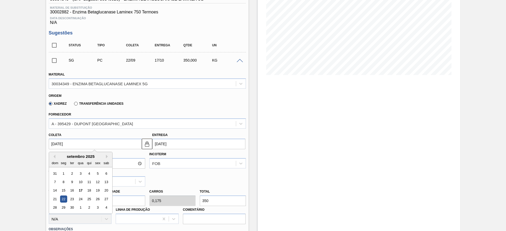
click at [110, 143] on input "[DATE]" at bounding box center [95, 144] width 93 height 11
click at [77, 198] on div "24" at bounding box center [80, 199] width 7 height 7
type input "24/09/2025"
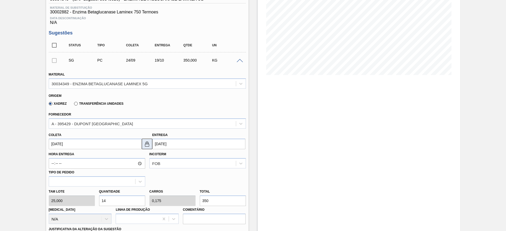
click at [147, 145] on img at bounding box center [147, 144] width 6 height 6
click at [158, 142] on input "19/10/2025" at bounding box center [198, 144] width 93 height 11
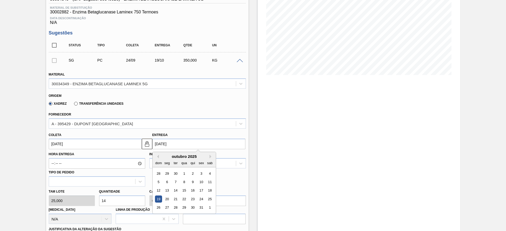
drag, startPoint x: 199, startPoint y: 189, endPoint x: 179, endPoint y: 195, distance: 20.9
click at [198, 190] on div "17" at bounding box center [201, 190] width 7 height 7
type input "17/10/2025"
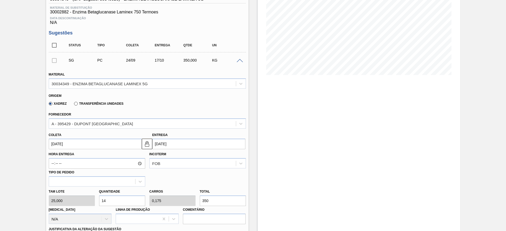
drag, startPoint x: 109, startPoint y: 201, endPoint x: 103, endPoint y: 202, distance: 5.7
click at [103, 202] on input "14" at bounding box center [122, 201] width 46 height 11
type input "12"
type input "0,15"
type input "300"
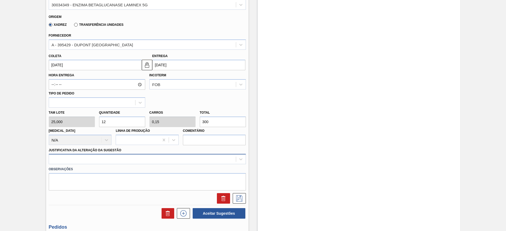
type input "12"
click at [146, 161] on div at bounding box center [147, 159] width 197 height 10
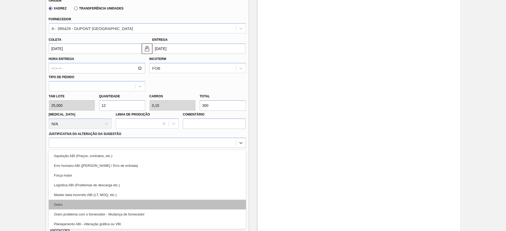
click at [146, 204] on div "Outro" at bounding box center [147, 205] width 197 height 10
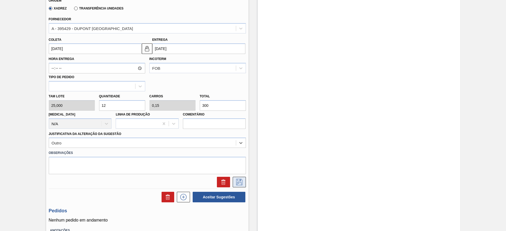
click at [245, 182] on button at bounding box center [239, 182] width 13 height 11
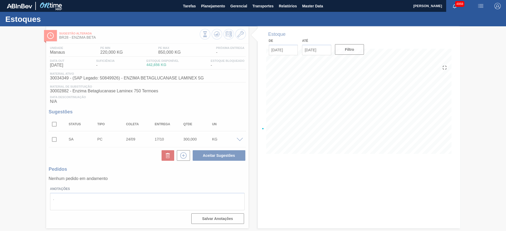
scroll to position [0, 0]
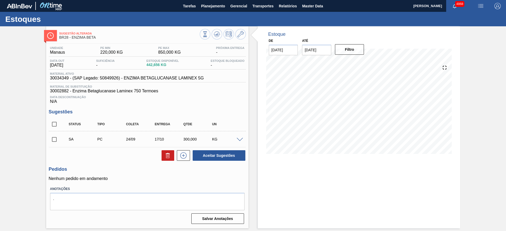
click at [56, 141] on input "checkbox" at bounding box center [54, 139] width 11 height 11
click at [231, 155] on button "Aceitar Sugestões" at bounding box center [219, 155] width 53 height 11
checkbox input "false"
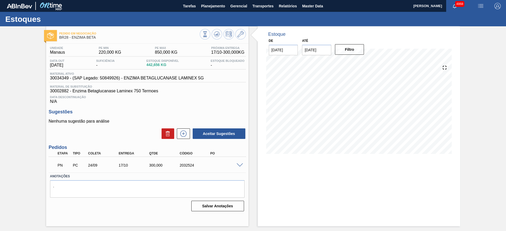
click at [240, 166] on span at bounding box center [240, 166] width 6 height 4
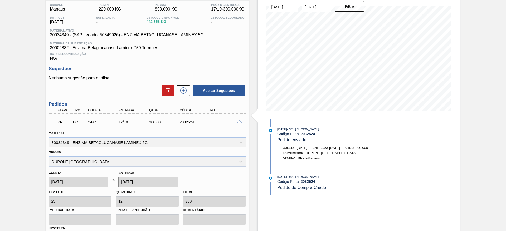
scroll to position [113, 0]
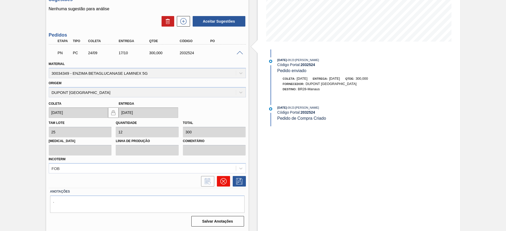
click at [224, 183] on icon at bounding box center [223, 181] width 6 height 6
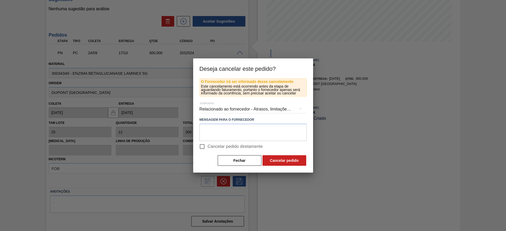
click at [235, 109] on div "Relacionado ao fornecedor - Atrasos, limitações de capacidade, etc." at bounding box center [253, 109] width 107 height 15
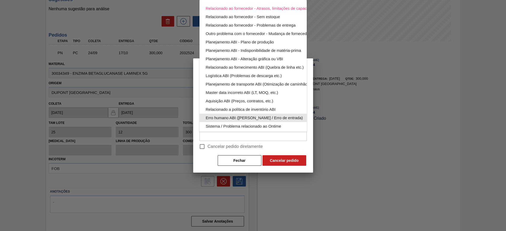
scroll to position [35, 0]
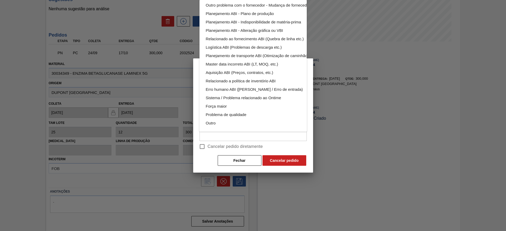
click at [245, 146] on div "Relacionado ao fornecedor - Atrasos, limitações de capacidade, etc. Relacionado…" at bounding box center [253, 115] width 506 height 231
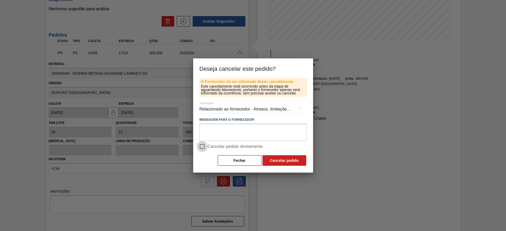
drag, startPoint x: 205, startPoint y: 145, endPoint x: 225, endPoint y: 146, distance: 19.8
click at [205, 144] on input "Cancelar pedido diretamente" at bounding box center [202, 146] width 11 height 11
checkbox input "true"
click at [284, 155] on button "Cancelar pedido" at bounding box center [284, 160] width 44 height 11
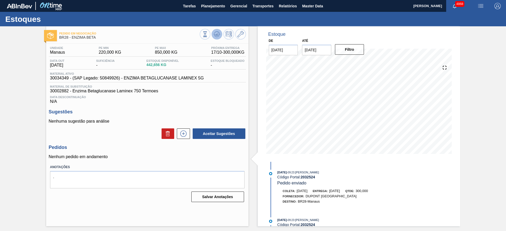
click at [217, 37] on button at bounding box center [217, 34] width 11 height 11
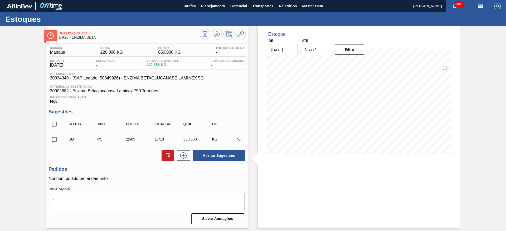
click at [241, 137] on div "SG PC 22/09 17/10 350,000 KG" at bounding box center [147, 139] width 197 height 13
click at [242, 139] on span at bounding box center [240, 140] width 6 height 4
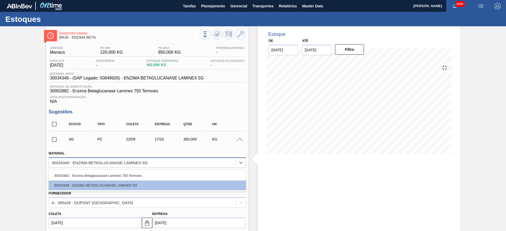
click at [189, 161] on div "30034349 - ENZIMA BETAGLUCANASE LAMINEX 5G" at bounding box center [142, 163] width 187 height 8
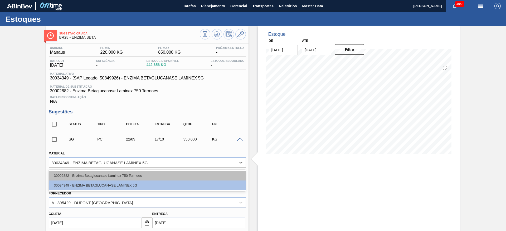
click at [186, 172] on div "30002882 - Enzima Betaglucanase Laminex 750 Termoes" at bounding box center [147, 176] width 197 height 10
type input "22/10/2025"
type input "0,233"
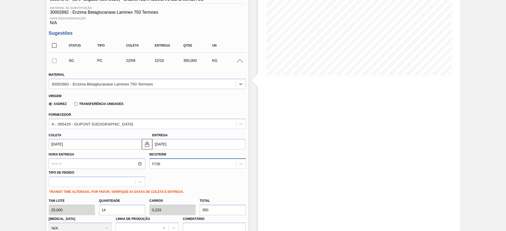
scroll to position [79, 0]
click at [82, 145] on input "22/09/2025" at bounding box center [95, 144] width 93 height 11
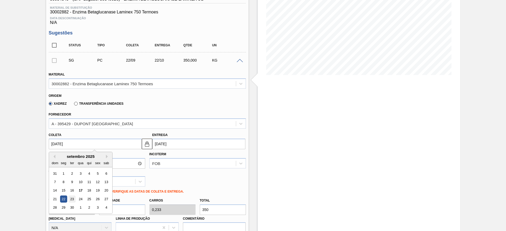
click at [70, 200] on div "23" at bounding box center [71, 199] width 7 height 7
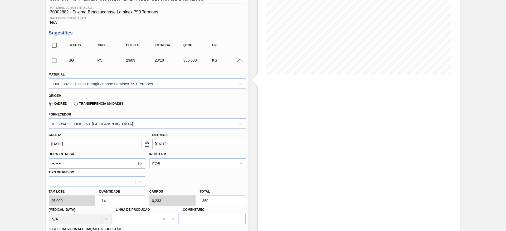
type input "23/09/2025"
click at [144, 143] on img at bounding box center [147, 144] width 6 height 6
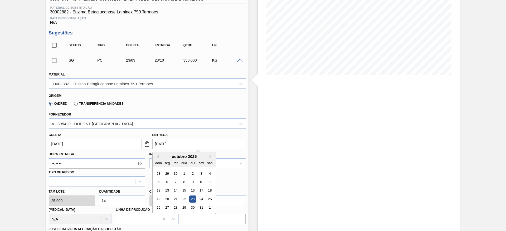
click at [160, 142] on input "23/10/2025" at bounding box center [198, 144] width 93 height 11
click at [203, 192] on div "17" at bounding box center [201, 190] width 7 height 7
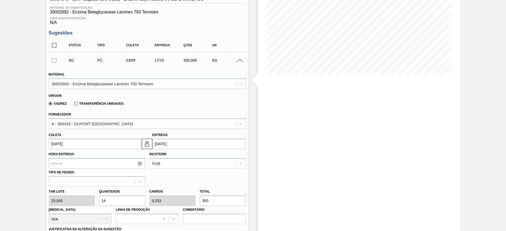
type input "17/10/2025"
drag, startPoint x: 130, startPoint y: 202, endPoint x: 103, endPoint y: 203, distance: 27.2
click at [103, 203] on input "14" at bounding box center [122, 201] width 46 height 11
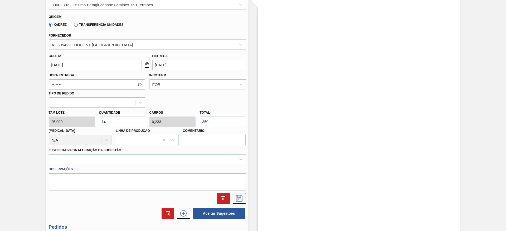
click at [123, 161] on div at bounding box center [147, 159] width 197 height 10
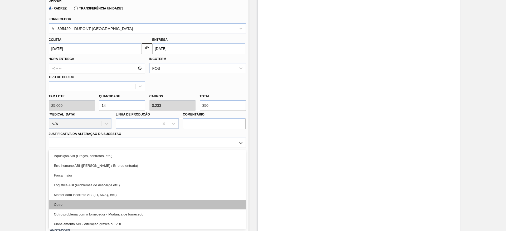
click at [121, 200] on div "Outro" at bounding box center [147, 205] width 197 height 10
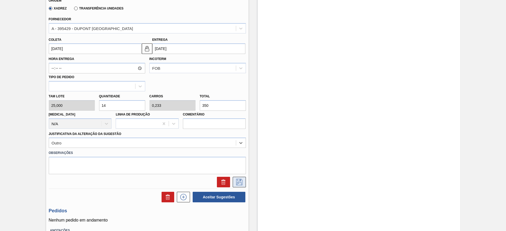
click at [239, 179] on icon at bounding box center [239, 182] width 8 height 6
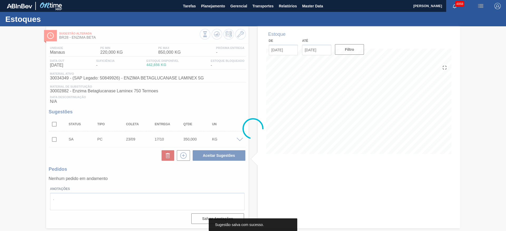
scroll to position [0, 0]
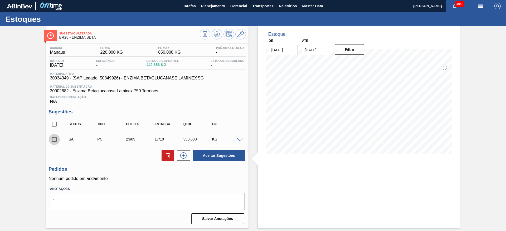
click at [56, 139] on input "checkbox" at bounding box center [54, 139] width 11 height 11
click at [211, 154] on button "Aceitar Sugestões" at bounding box center [219, 155] width 53 height 11
checkbox input "false"
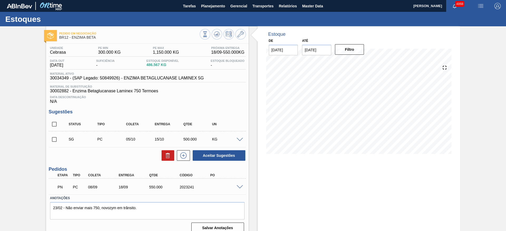
click at [237, 186] on span at bounding box center [240, 188] width 6 height 4
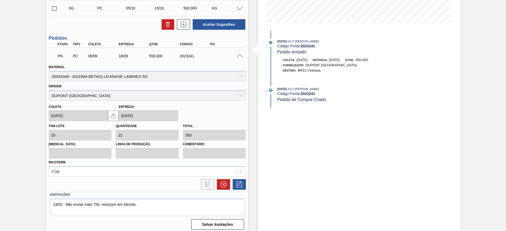
scroll to position [134, 0]
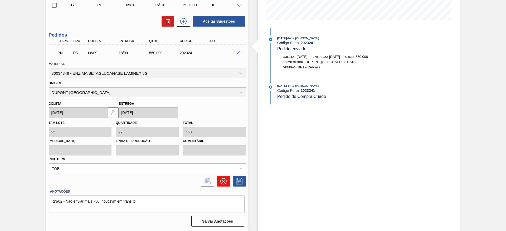
click at [225, 180] on icon at bounding box center [223, 181] width 3 height 3
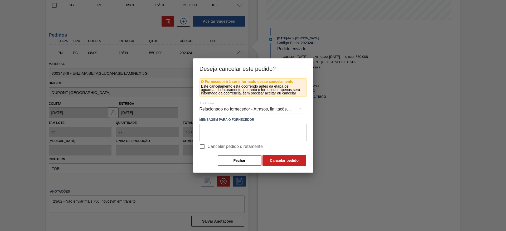
click at [245, 106] on div "Relacionado ao fornecedor - Atrasos, limitações de capacidade, etc." at bounding box center [253, 109] width 107 height 15
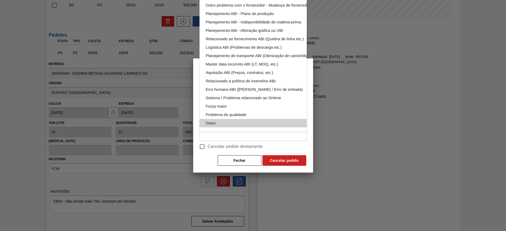
click at [240, 119] on div "Outro" at bounding box center [265, 123] width 119 height 8
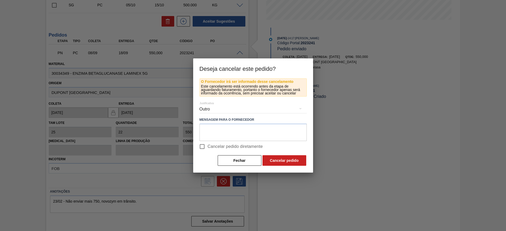
click at [205, 144] on input "Cancelar pedido diretamente" at bounding box center [202, 146] width 11 height 11
checkbox input "true"
click at [274, 161] on button "Cancelar pedido" at bounding box center [284, 160] width 44 height 11
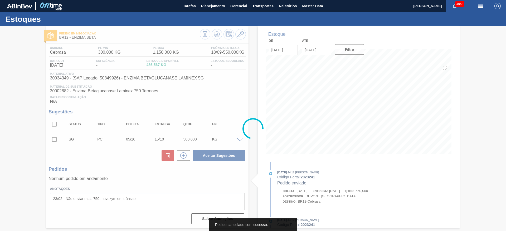
scroll to position [0, 0]
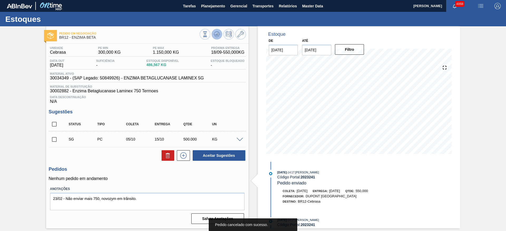
click at [217, 37] on icon at bounding box center [217, 34] width 6 height 6
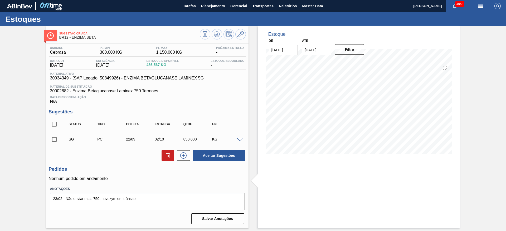
click at [238, 138] on span at bounding box center [240, 140] width 6 height 4
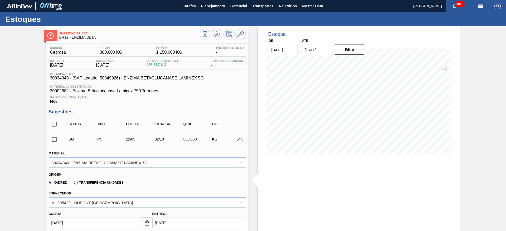
click at [63, 223] on input "[DATE]" at bounding box center [95, 223] width 93 height 11
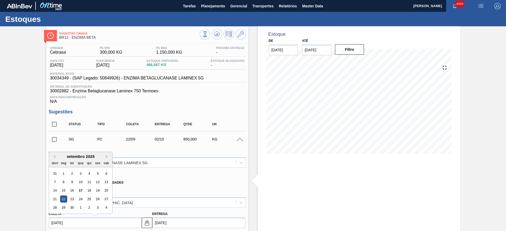
click at [98, 191] on div "19" at bounding box center [97, 190] width 7 height 7
type input "[DATE]"
type input "29/09/2025"
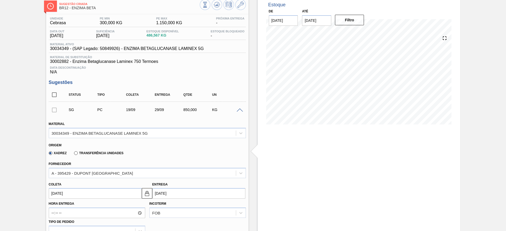
scroll to position [119, 0]
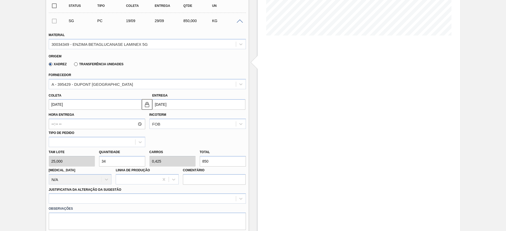
click at [93, 161] on div "Tam lote 25,000 Quantidade 34 Carros 0,425 Total 850 Doca N/A Linha de Produção…" at bounding box center [147, 166] width 201 height 38
type input "1"
type input "0,013"
type input "25"
type input "16"
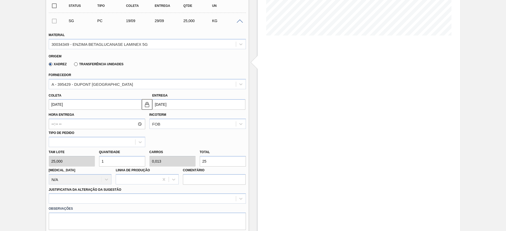
type input "0,2"
type input "400"
type input "1"
type input "0,013"
type input "25"
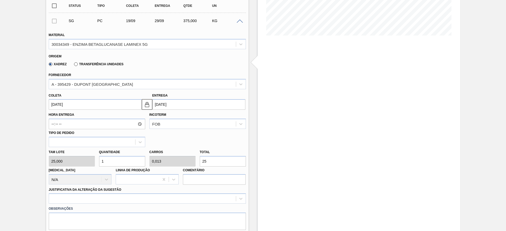
type input "15"
type input "0,188"
type input "375"
type input "1"
type input "0,013"
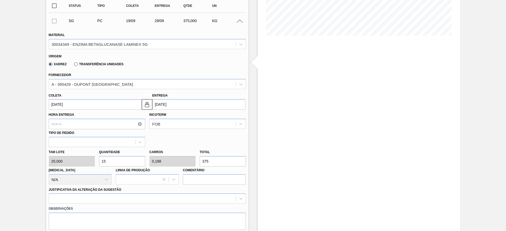
type input "25"
type input "14"
type input "0,175"
type input "350"
type input "14"
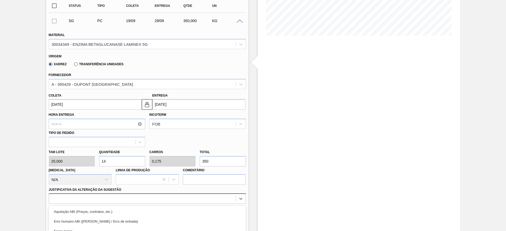
click at [113, 197] on div "option Aquisição ABI (Preços, contratos, etc.) focused, 1 of 18. 18 results ava…" at bounding box center [147, 199] width 197 height 10
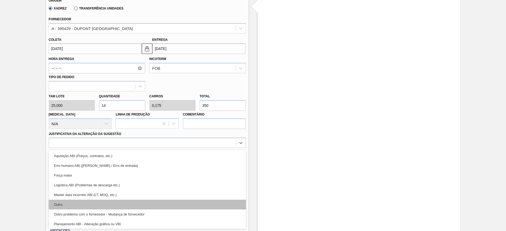
click at [115, 205] on div "Outro" at bounding box center [147, 205] width 197 height 10
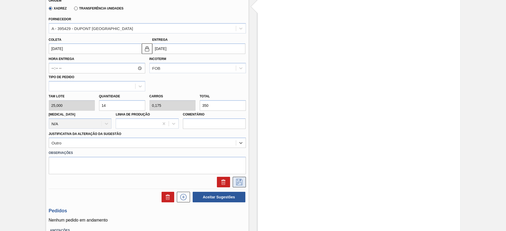
click at [240, 182] on icon at bounding box center [239, 182] width 8 height 6
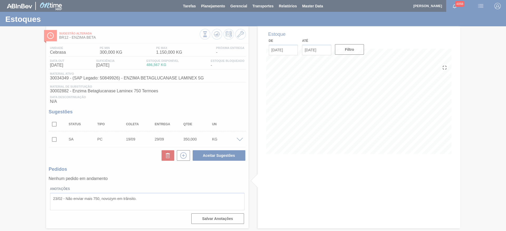
scroll to position [0, 0]
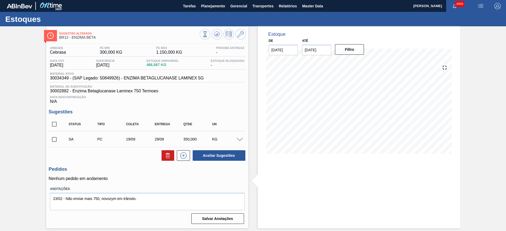
click at [238, 141] on div "KG" at bounding box center [227, 139] width 32 height 4
click at [237, 137] on div "KG" at bounding box center [227, 139] width 32 height 4
click at [241, 35] on icon at bounding box center [240, 34] width 6 height 6
click at [241, 140] on span at bounding box center [240, 140] width 6 height 4
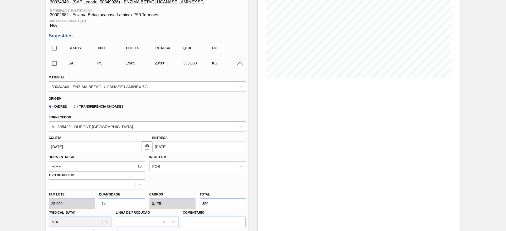
scroll to position [79, 0]
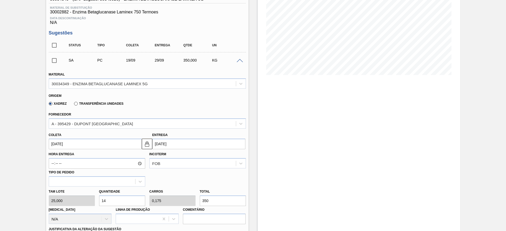
click at [117, 203] on input "14" at bounding box center [122, 201] width 46 height 11
type input "1"
type input "0,013"
type input "25"
type input "16"
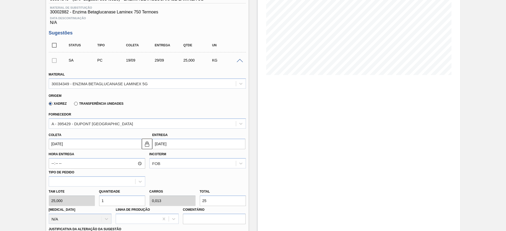
type input "0,2"
type input "400"
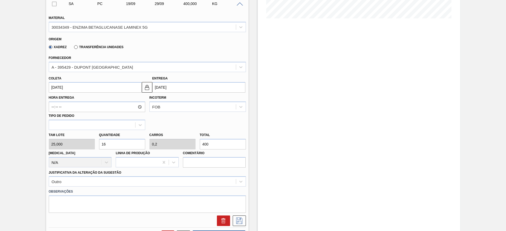
scroll to position [158, 0]
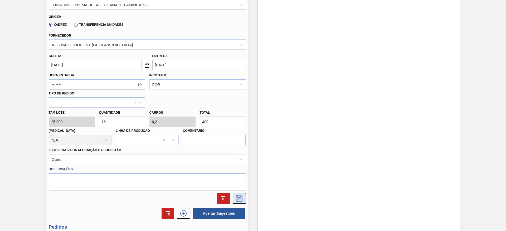
type input "16"
click at [235, 197] on icon at bounding box center [239, 199] width 8 height 6
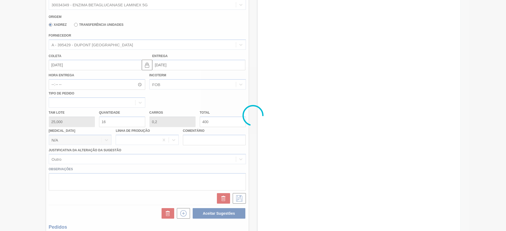
scroll to position [0, 0]
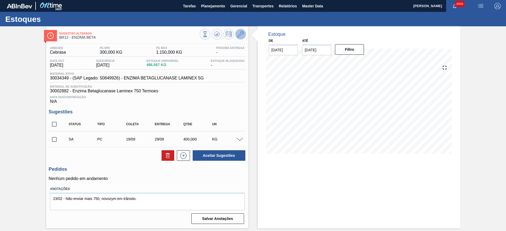
click at [239, 34] on icon at bounding box center [240, 34] width 6 height 6
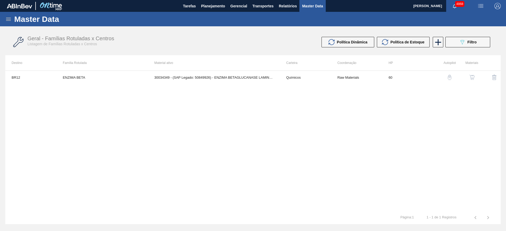
click at [474, 77] on img "button" at bounding box center [471, 77] width 5 height 5
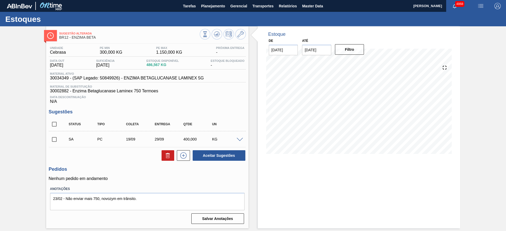
click at [238, 140] on span at bounding box center [240, 140] width 6 height 4
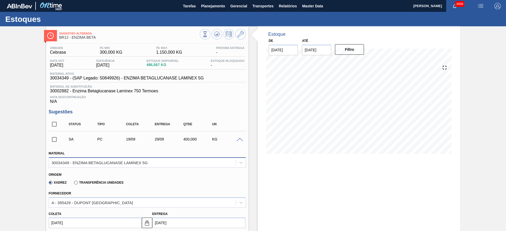
click at [120, 160] on div "30034349 - ENZIMA BETAGLUCANASE LAMINEX 5G" at bounding box center [142, 163] width 187 height 8
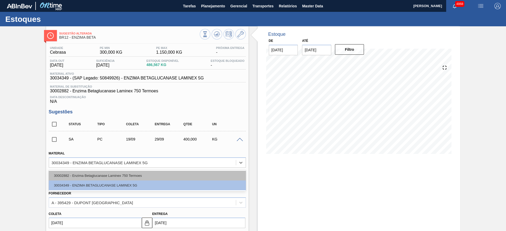
click at [119, 173] on div "30002882 - Enzima Betaglucanase Laminex 750 Termoes" at bounding box center [147, 176] width 197 height 10
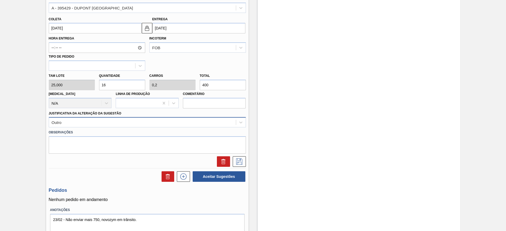
scroll to position [213, 0]
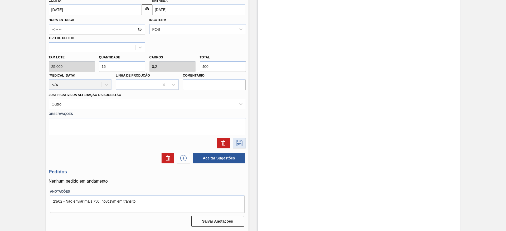
click at [240, 142] on icon at bounding box center [239, 143] width 8 height 6
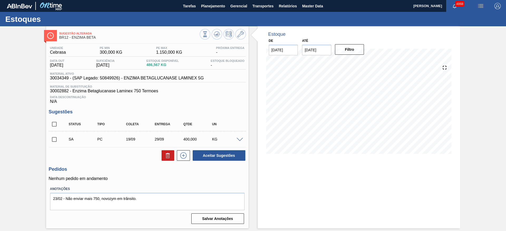
scroll to position [0, 0]
click at [56, 139] on input "checkbox" at bounding box center [54, 139] width 11 height 11
click at [239, 141] on span at bounding box center [240, 140] width 6 height 4
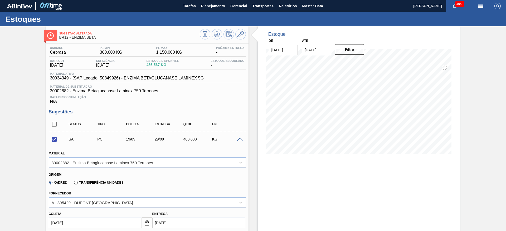
click at [239, 141] on span at bounding box center [240, 140] width 6 height 4
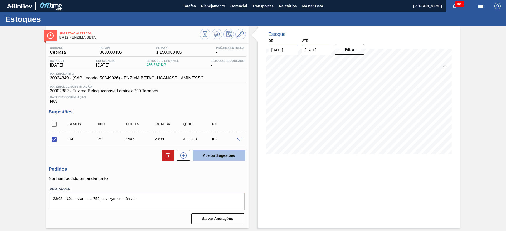
click at [226, 157] on button "Aceitar Sugestões" at bounding box center [219, 155] width 53 height 11
checkbox input "false"
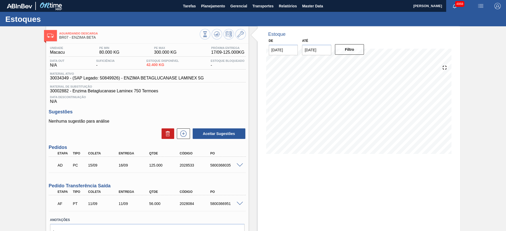
click at [239, 204] on span at bounding box center [240, 204] width 6 height 4
type input "2,24"
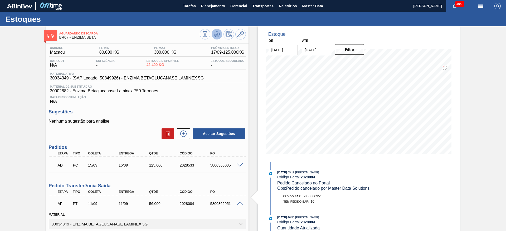
click at [218, 31] on icon at bounding box center [217, 34] width 6 height 6
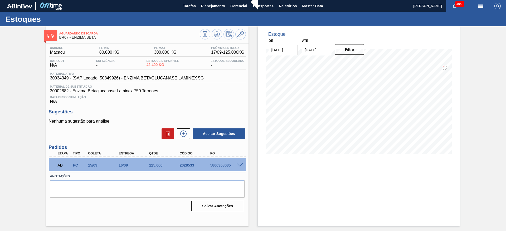
click at [238, 166] on span at bounding box center [240, 166] width 6 height 4
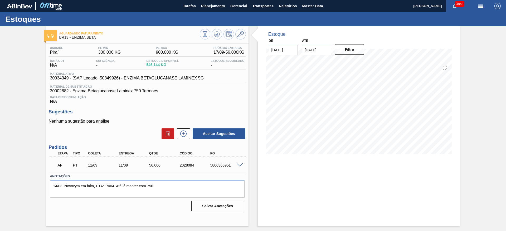
click at [241, 165] on span at bounding box center [240, 166] width 6 height 4
type input "2,24"
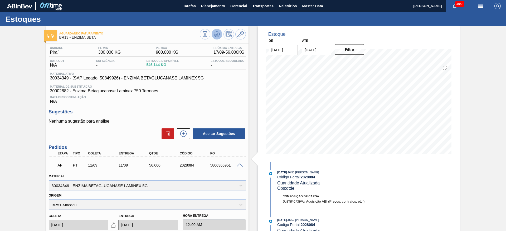
click at [215, 33] on icon at bounding box center [217, 34] width 6 height 6
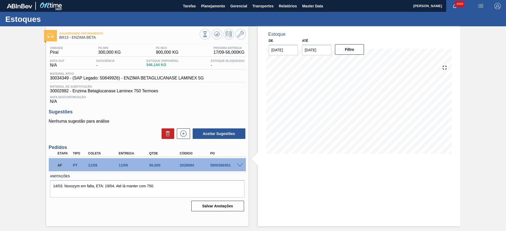
click at [240, 166] on span at bounding box center [240, 166] width 6 height 4
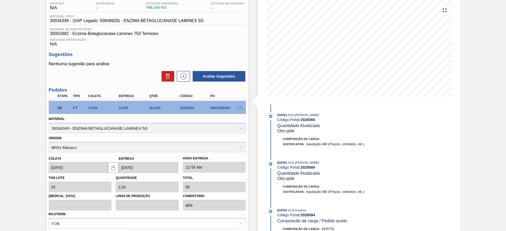
scroll to position [141, 0]
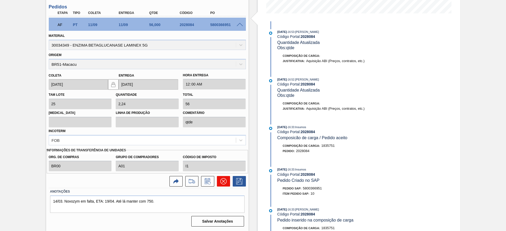
click at [222, 182] on icon at bounding box center [223, 181] width 3 height 3
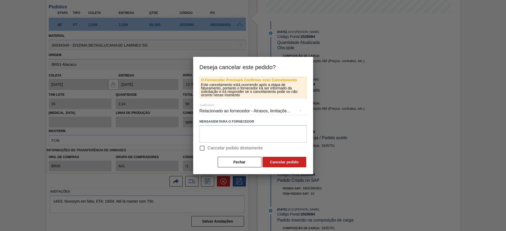
click at [211, 110] on div "Relacionado ao fornecedor - Atrasos, limitações de capacidade, etc." at bounding box center [253, 111] width 107 height 15
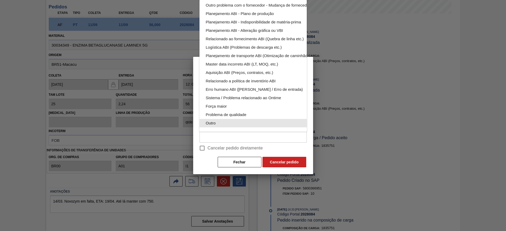
click at [232, 119] on div "Outro" at bounding box center [265, 123] width 119 height 8
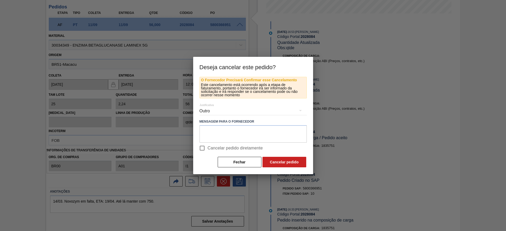
scroll to position [35, 0]
drag, startPoint x: 203, startPoint y: 148, endPoint x: 218, endPoint y: 151, distance: 14.8
click at [203, 148] on input "Cancelar pedido diretamente" at bounding box center [202, 148] width 11 height 11
checkbox input "true"
click at [295, 160] on button "Cancelar pedido" at bounding box center [284, 162] width 44 height 11
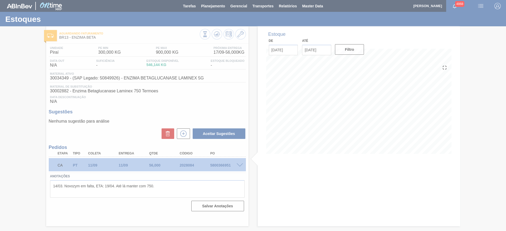
scroll to position [0, 0]
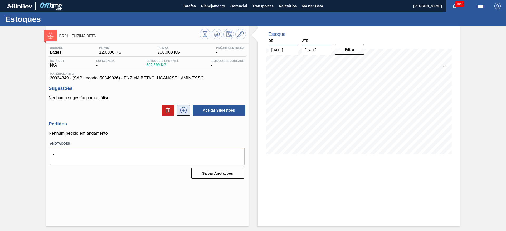
click at [183, 110] on icon at bounding box center [183, 110] width 8 height 6
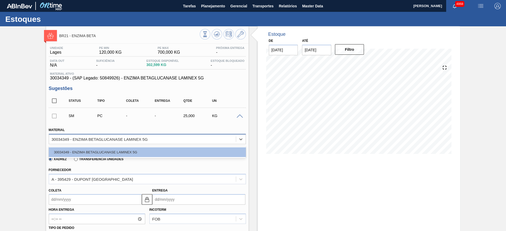
click at [133, 142] on div "30034349 - ENZIMA BETAGLUCANASE LAMINEX 5G" at bounding box center [142, 139] width 187 height 8
click at [126, 141] on div "30034349 - ENZIMA BETAGLUCANASE LAMINEX 5G" at bounding box center [100, 139] width 96 height 4
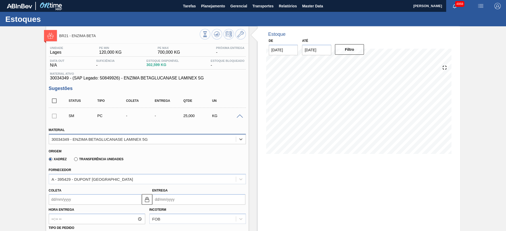
click at [126, 141] on div "30034349 - ENZIMA BETAGLUCANASE LAMINEX 5G" at bounding box center [100, 139] width 96 height 4
click at [239, 34] on icon at bounding box center [240, 34] width 6 height 6
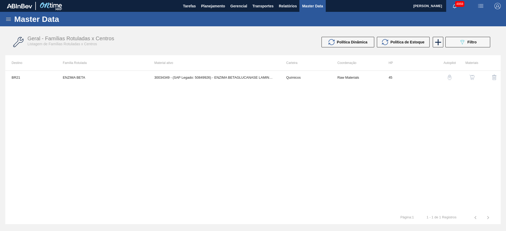
click at [473, 76] on img "button" at bounding box center [471, 77] width 5 height 5
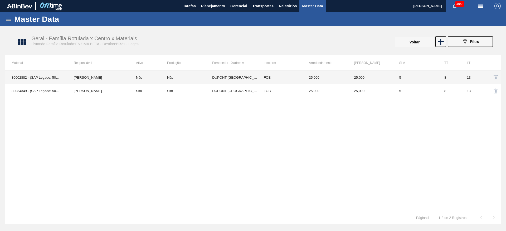
click at [315, 80] on td "25,000" at bounding box center [325, 77] width 45 height 13
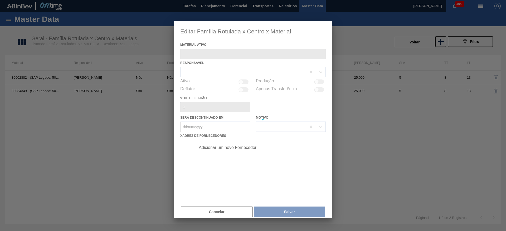
type ativo "30002882 - (SAP Legado: 50423855) - Enzima Betaglucanase Laminex 750 Termoes"
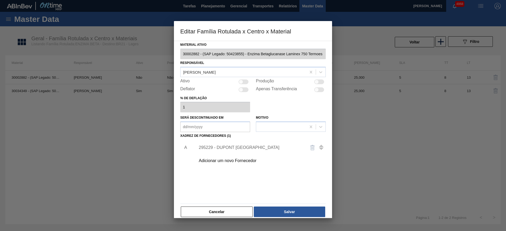
click at [320, 80] on div at bounding box center [319, 82] width 10 height 5
checkbox input "true"
click at [304, 214] on button "Salvar" at bounding box center [289, 212] width 71 height 11
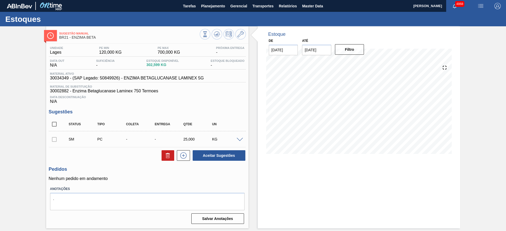
click at [242, 140] on span at bounding box center [240, 140] width 6 height 4
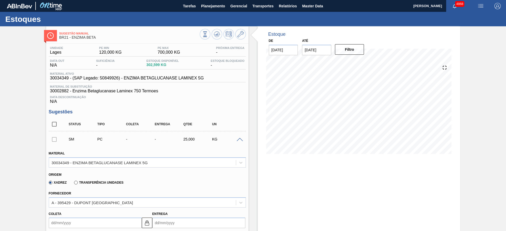
scroll to position [79, 0]
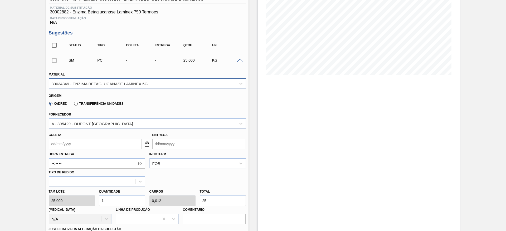
click at [146, 82] on div "30034349 - ENZIMA BETAGLUCANASE LAMINEX 5G" at bounding box center [100, 83] width 96 height 4
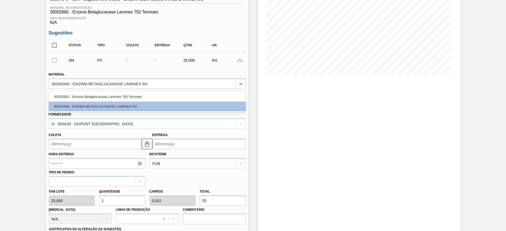
click at [147, 95] on div "30002882 - Enzima Betaglucanase Laminex 750 Termoes" at bounding box center [147, 97] width 197 height 10
type input "0,017"
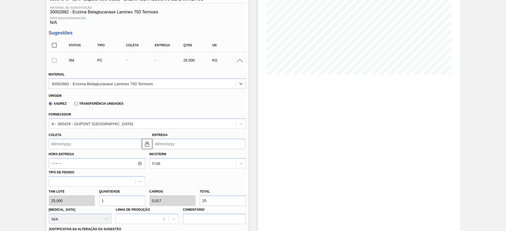
click at [127, 141] on input "Coleta" at bounding box center [95, 144] width 93 height 11
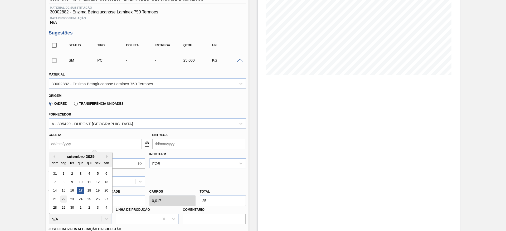
click at [64, 198] on div "22" at bounding box center [63, 199] width 7 height 7
type input "22/09/2025"
type input "30/09/2025"
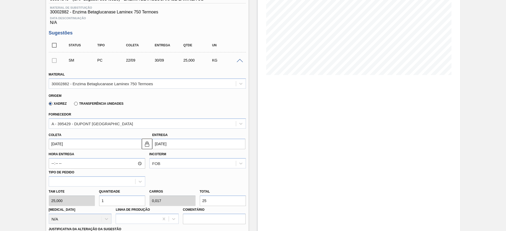
scroll to position [119, 0]
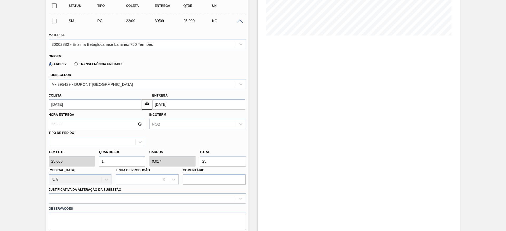
drag, startPoint x: 211, startPoint y: 161, endPoint x: 197, endPoint y: 160, distance: 13.2
click at [198, 160] on div "Total 25" at bounding box center [223, 158] width 50 height 18
type input "0,08"
type input "0,001"
type input "2"
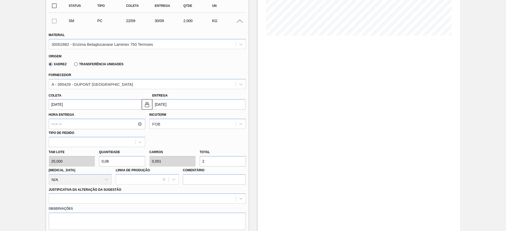
type input "0,8"
type input "0,013"
type input "20"
type input "8"
type input "0,133"
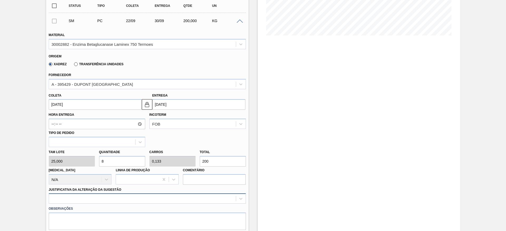
type input "200"
click at [131, 197] on div at bounding box center [147, 199] width 197 height 10
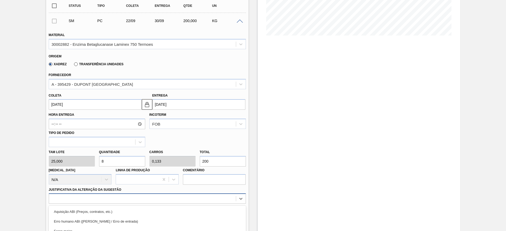
scroll to position [174, 0]
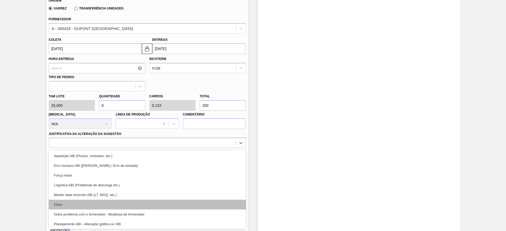
click at [122, 205] on div "Outro" at bounding box center [147, 205] width 197 height 10
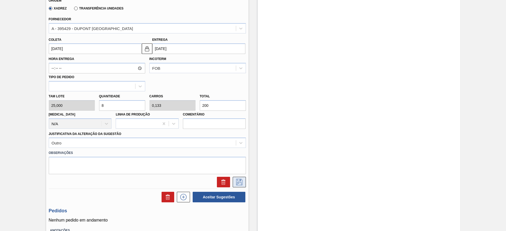
click at [235, 181] on icon at bounding box center [239, 182] width 8 height 6
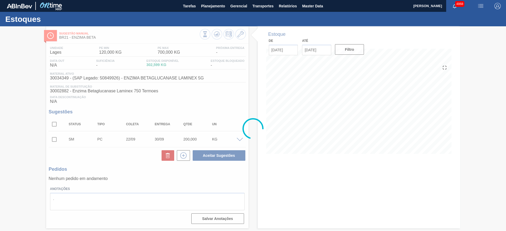
scroll to position [0, 0]
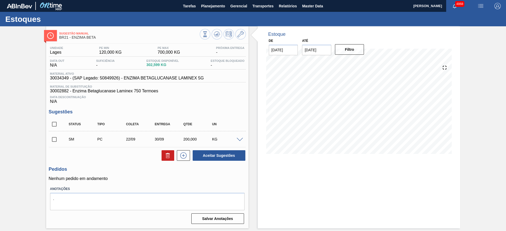
click at [56, 140] on input "checkbox" at bounding box center [54, 139] width 11 height 11
click at [212, 160] on button "Aceitar Sugestões" at bounding box center [219, 155] width 53 height 11
checkbox input "false"
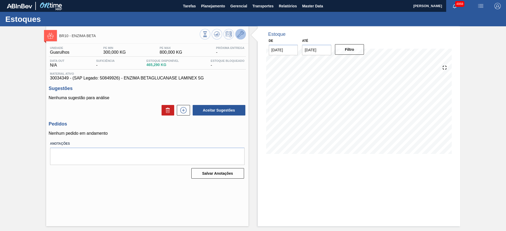
click at [239, 34] on icon at bounding box center [240, 34] width 6 height 6
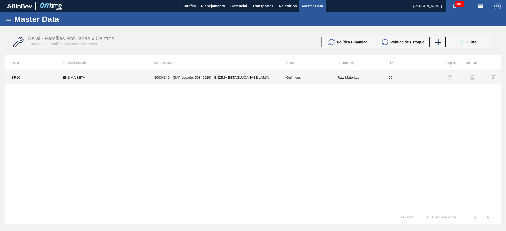
click at [284, 75] on td "Químicos" at bounding box center [305, 77] width 51 height 13
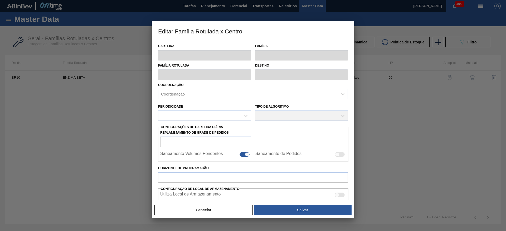
type input "Químicos"
type input "Enzima"
type input "ENZIMA BETA"
type input "BR10 - Guarulhos"
type input "60"
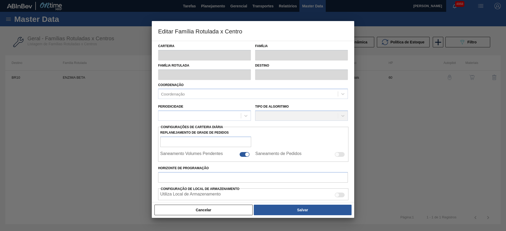
type input "300"
type input "800"
type input "50"
type input "550,000"
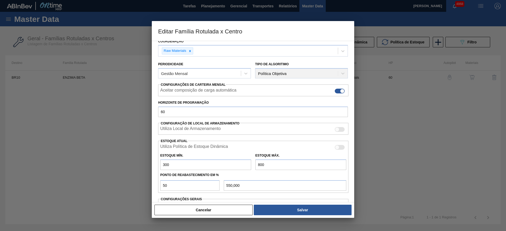
scroll to position [80, 0]
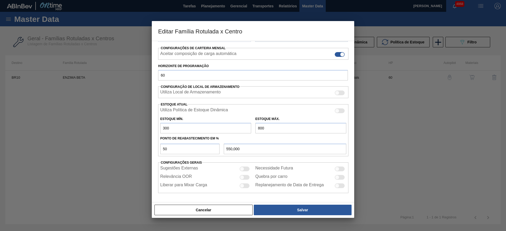
drag, startPoint x: 170, startPoint y: 126, endPoint x: 152, endPoint y: 127, distance: 17.4
click at [152, 127] on div "Carteira Químicos Família Enzima Família Rotulada ENZIMA BETA Destino BR10 - Gu…" at bounding box center [253, 122] width 202 height 162
type input "2"
type input "401,000"
type input "22"
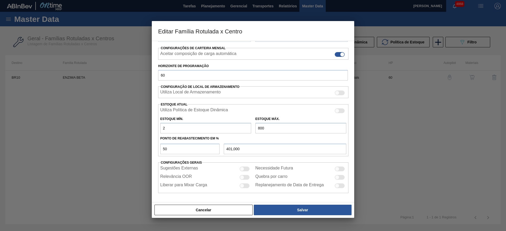
type input "411,000"
type input "220"
type input "510,000"
type input "220"
drag, startPoint x: 252, startPoint y: 131, endPoint x: 234, endPoint y: 125, distance: 19.8
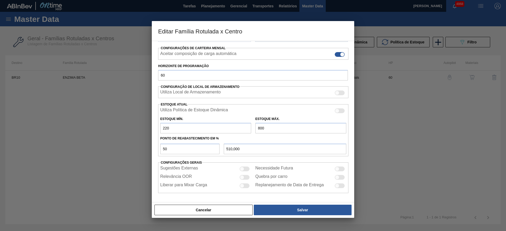
click at [234, 125] on div "Estoque Mín. 220 Estoque Máx. 800" at bounding box center [253, 124] width 190 height 20
type input "7"
type input "113,500"
type input "70"
type input "145,000"
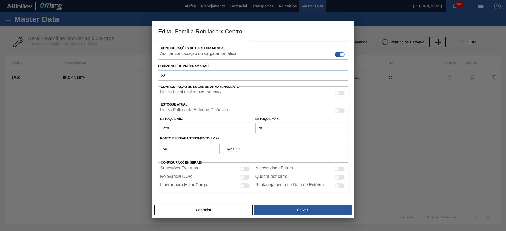
type input "700"
type input "460,000"
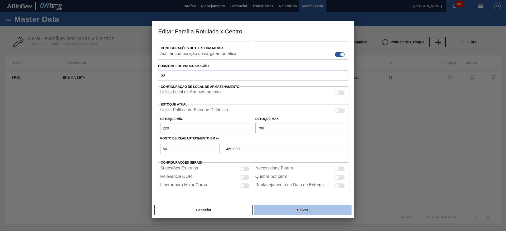
type input "700"
click at [308, 210] on button "Salvar" at bounding box center [303, 210] width 98 height 11
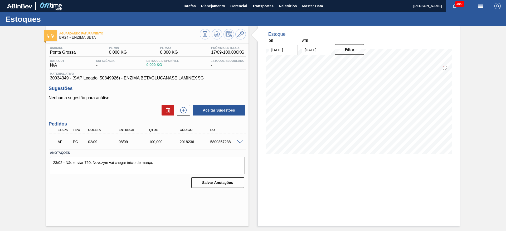
click at [237, 141] on span at bounding box center [240, 142] width 6 height 4
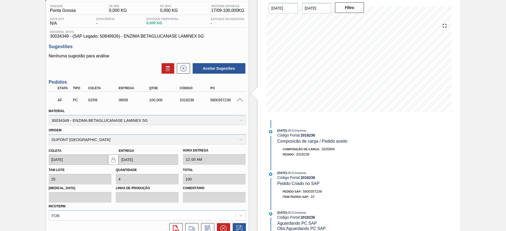
scroll to position [89, 0]
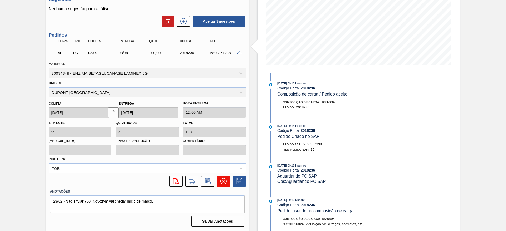
click at [222, 179] on icon at bounding box center [223, 181] width 6 height 6
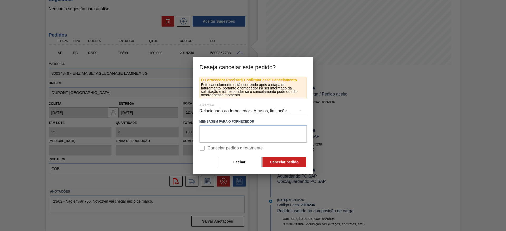
click at [245, 111] on div "Relacionado ao fornecedor - Atrasos, limitações de capacidade, etc." at bounding box center [253, 111] width 107 height 15
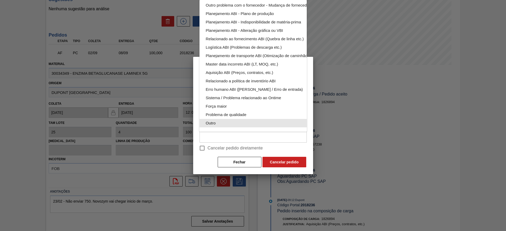
click at [241, 119] on div "Outro" at bounding box center [265, 123] width 119 height 8
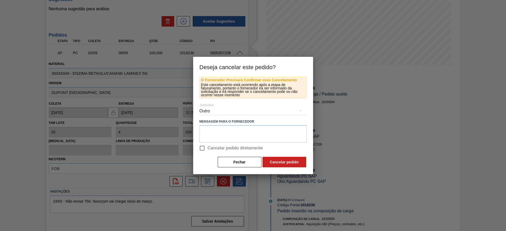
click at [203, 147] on input "Cancelar pedido diretamente" at bounding box center [202, 148] width 11 height 11
checkbox input "true"
click at [295, 163] on button "Cancelar pedido" at bounding box center [284, 162] width 44 height 11
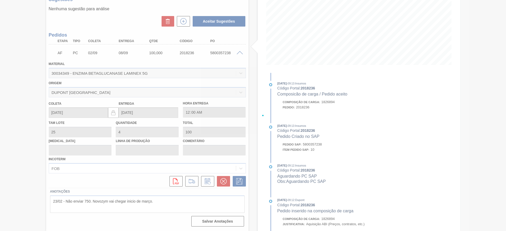
scroll to position [0, 0]
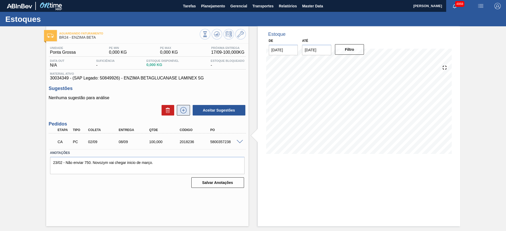
click at [186, 112] on icon at bounding box center [183, 110] width 8 height 6
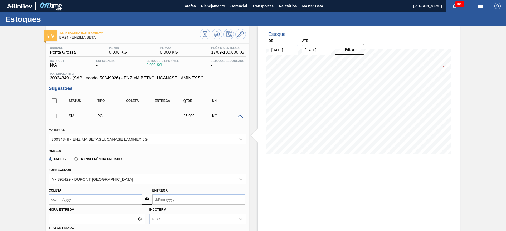
click at [99, 137] on div "30034349 - ENZIMA BETAGLUCANASE LAMINEX 5G" at bounding box center [142, 139] width 187 height 8
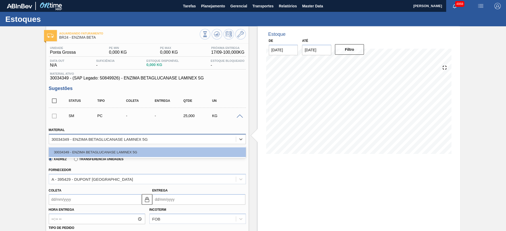
click at [99, 137] on div "30034349 - ENZIMA BETAGLUCANASE LAMINEX 5G" at bounding box center [142, 139] width 187 height 8
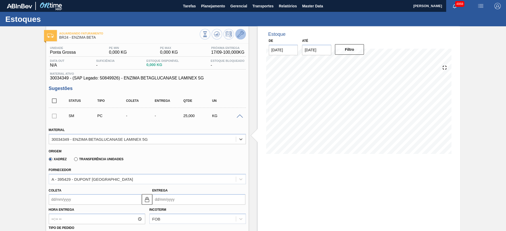
click at [239, 37] on icon at bounding box center [240, 34] width 6 height 6
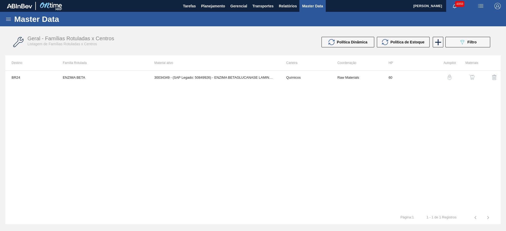
click at [471, 77] on img "button" at bounding box center [471, 77] width 5 height 5
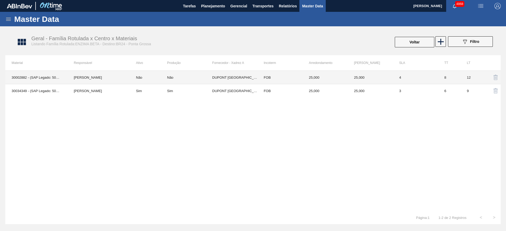
click at [267, 73] on td "FOB" at bounding box center [279, 77] width 45 height 13
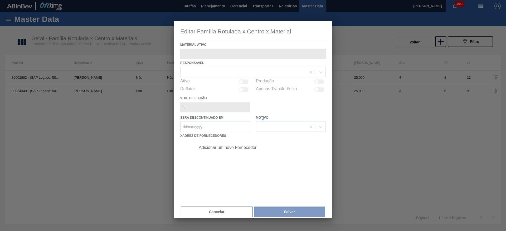
type ativo "30002882 - (SAP Legado: 50423855) - Enzima Betaglucanase Laminex 750 Termoes"
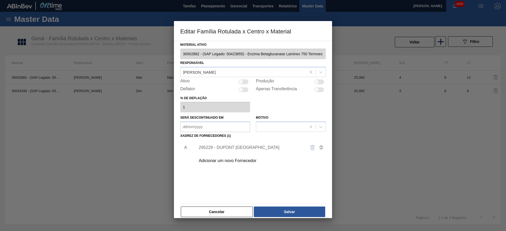
click at [315, 81] on div at bounding box center [316, 82] width 4 height 4
checkbox input "true"
click at [286, 215] on button "Salvar" at bounding box center [289, 212] width 71 height 11
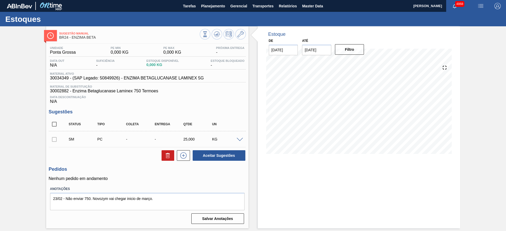
click at [241, 140] on span at bounding box center [240, 140] width 6 height 4
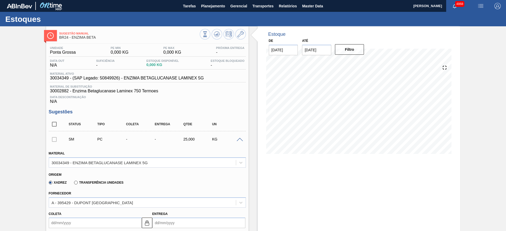
scroll to position [119, 0]
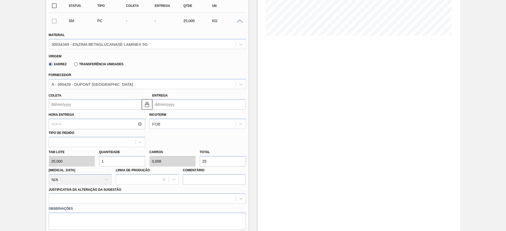
drag, startPoint x: 206, startPoint y: 160, endPoint x: 200, endPoint y: 163, distance: 6.7
click at [200, 163] on input "25" at bounding box center [223, 161] width 46 height 11
type input "0,04"
type input "0"
type input "1"
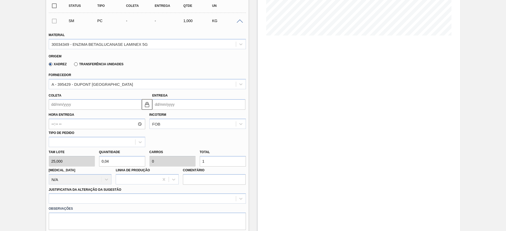
type input "0,68"
type input "0,006"
type input "17"
type input "7"
type input "0,058"
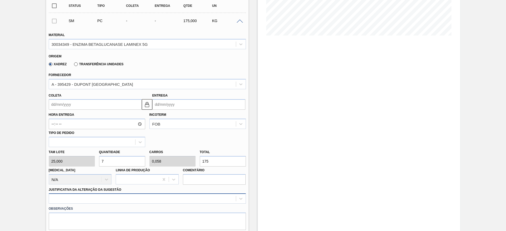
type input "175"
click at [118, 199] on div at bounding box center [147, 199] width 197 height 10
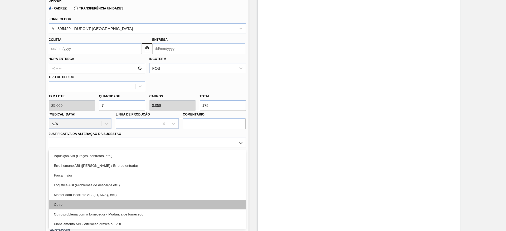
click at [113, 205] on div "Outro" at bounding box center [147, 205] width 197 height 10
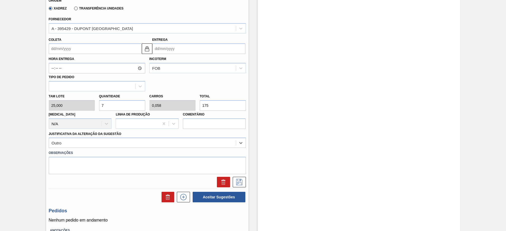
click at [91, 48] on input "Coleta" at bounding box center [95, 48] width 93 height 11
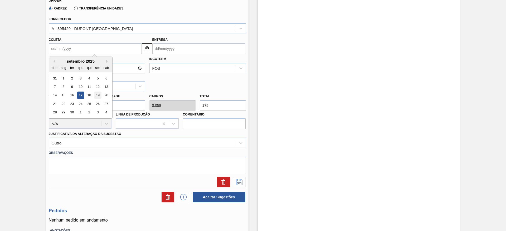
click at [99, 96] on div "19" at bounding box center [97, 95] width 7 height 7
type input "19/09/2025"
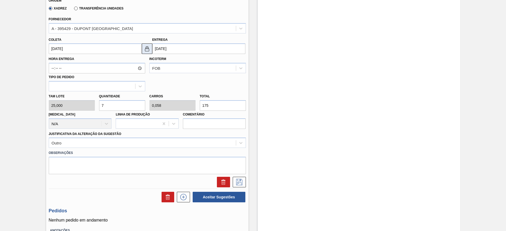
click at [144, 50] on img at bounding box center [147, 49] width 6 height 6
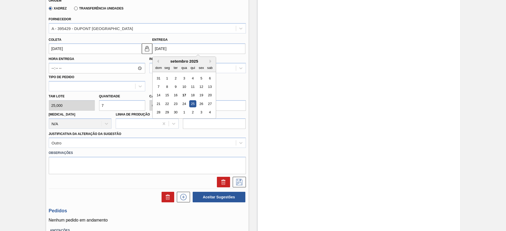
click at [153, 48] on input "25/09/2025" at bounding box center [198, 48] width 93 height 11
click at [169, 102] on div "22" at bounding box center [166, 103] width 7 height 7
type input "22/09/2025"
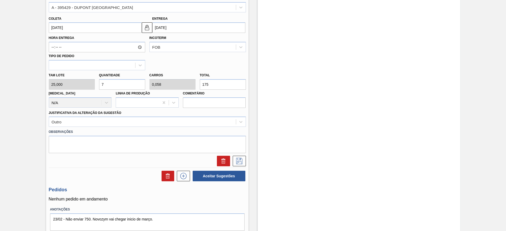
scroll to position [213, 0]
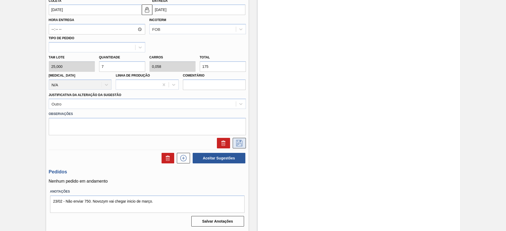
click at [243, 142] on button at bounding box center [239, 143] width 13 height 11
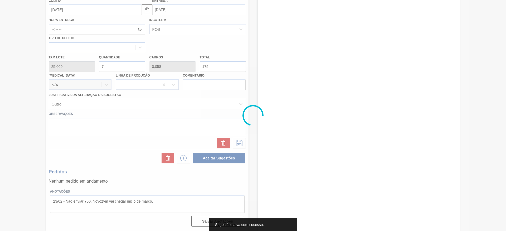
scroll to position [0, 0]
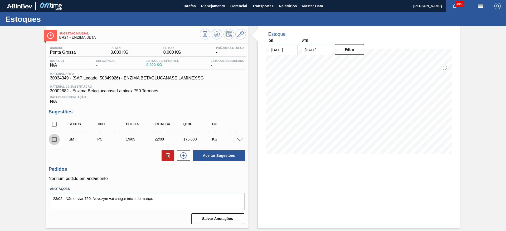
click at [55, 139] on input "checkbox" at bounding box center [54, 139] width 11 height 11
click at [231, 157] on button "Aceitar Sugestões" at bounding box center [219, 155] width 53 height 11
checkbox input "false"
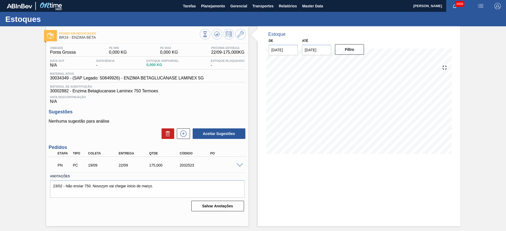
click at [4, 101] on div "Pedido em Negociação BR24 - ENZIMA BETA Unidade Ponta Grossa PE MIN 0,000 KG PE…" at bounding box center [253, 126] width 506 height 200
